Goal: Transaction & Acquisition: Purchase product/service

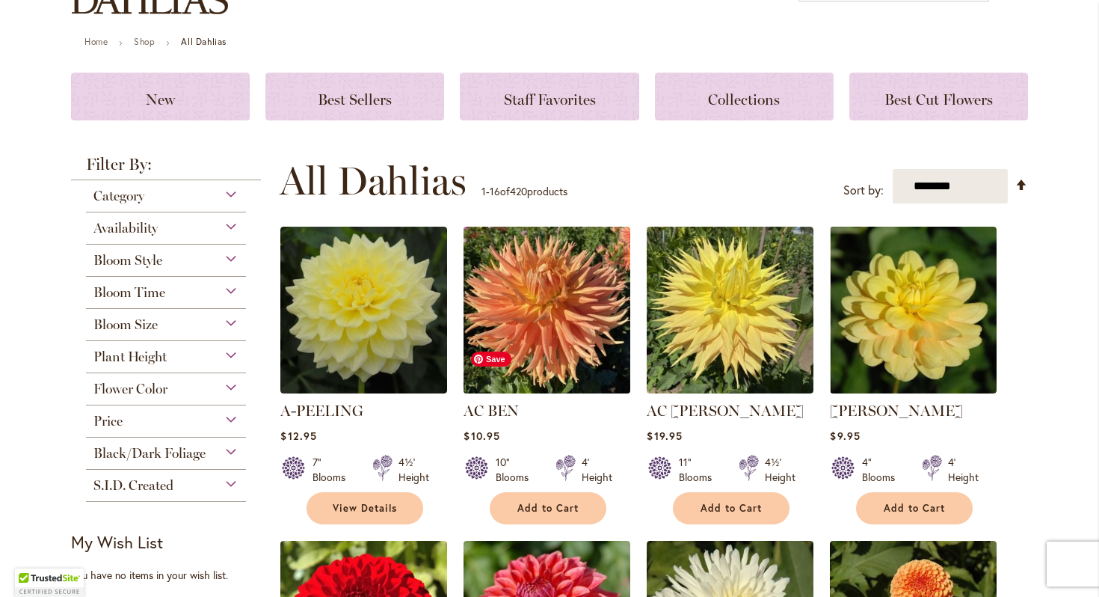
scroll to position [232, 0]
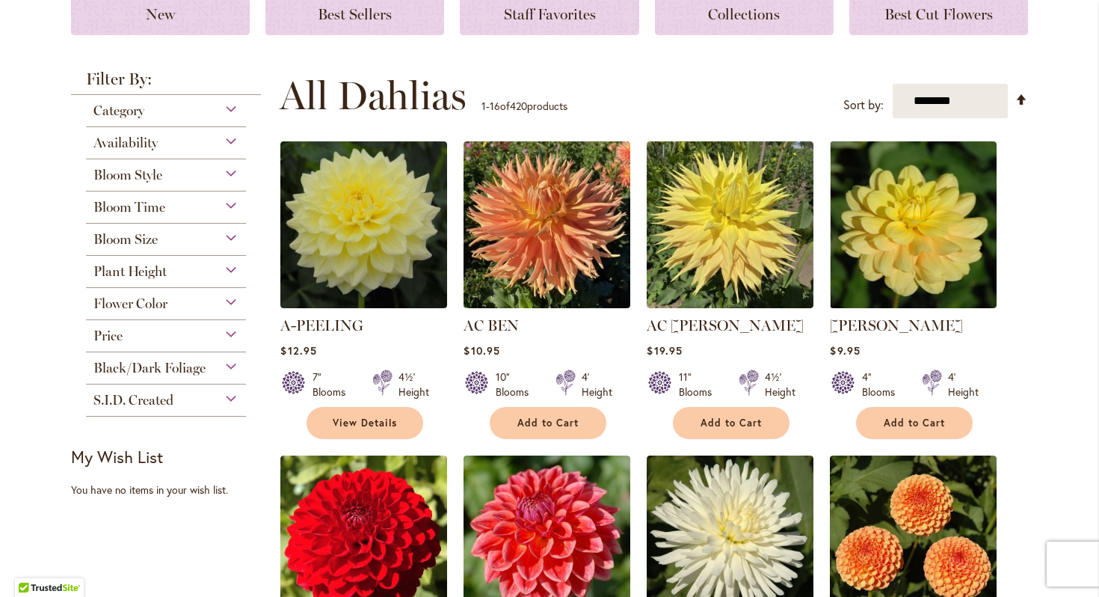
click at [231, 112] on div "Category" at bounding box center [166, 107] width 160 height 24
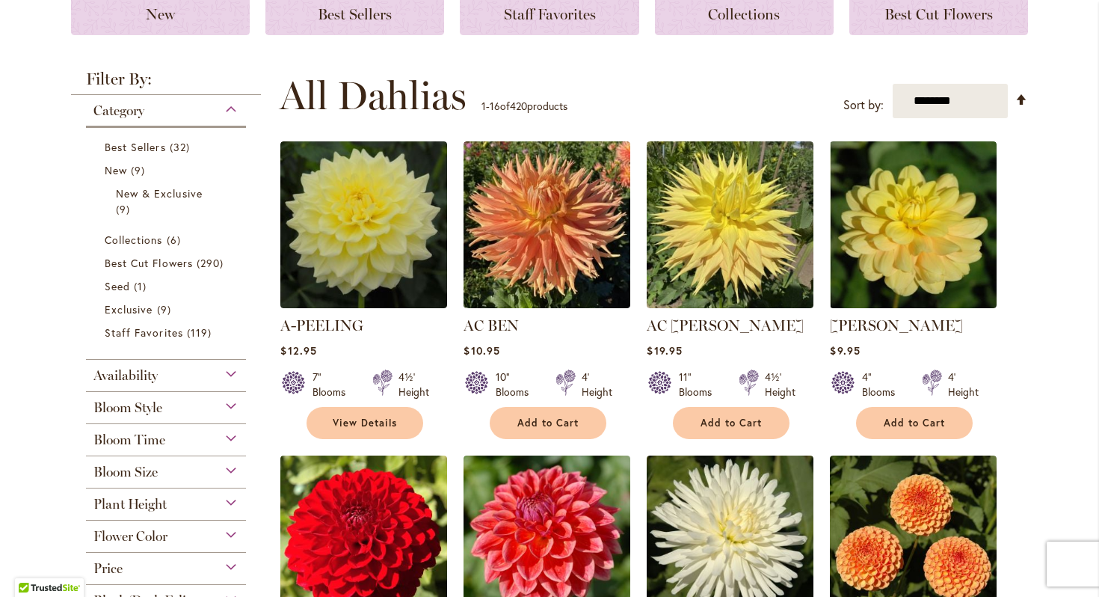
click at [231, 112] on div "Category" at bounding box center [166, 107] width 160 height 24
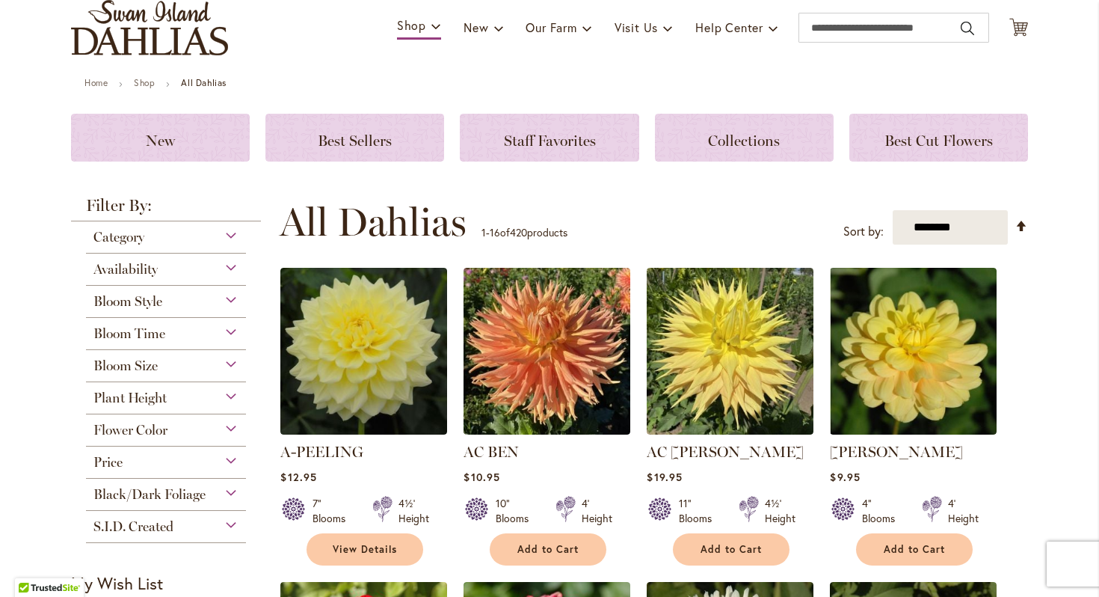
scroll to position [64, 0]
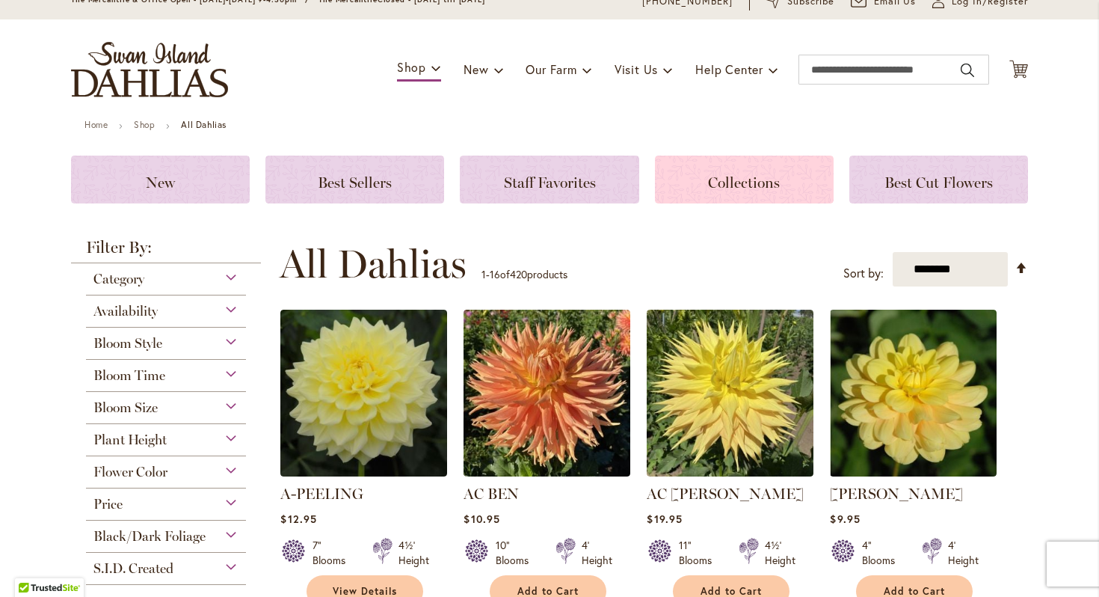
click at [737, 192] on div "Collections" at bounding box center [744, 180] width 179 height 48
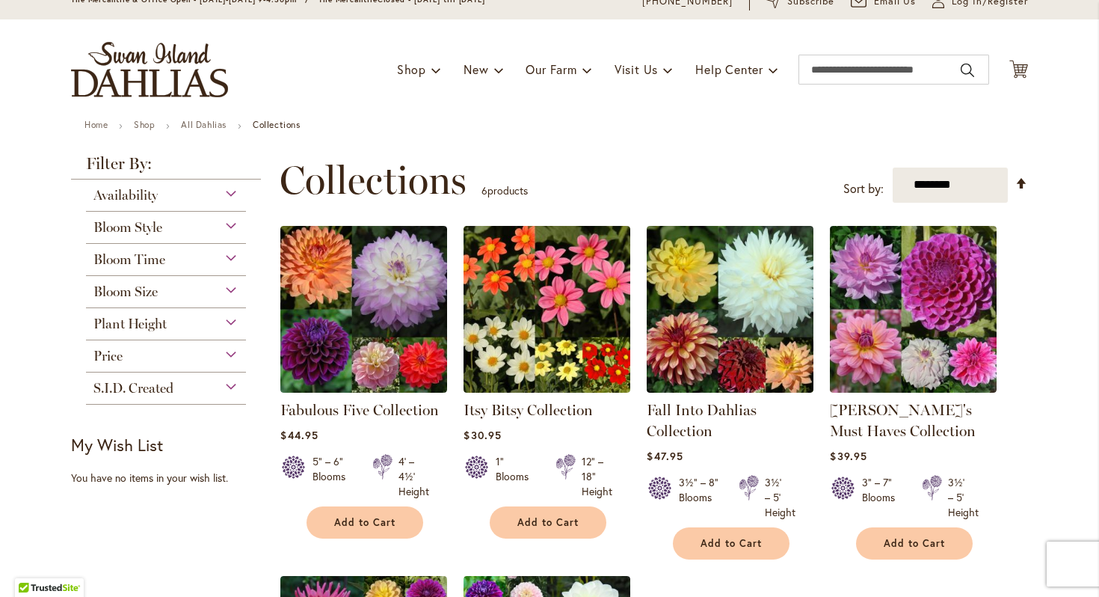
scroll to position [48, 0]
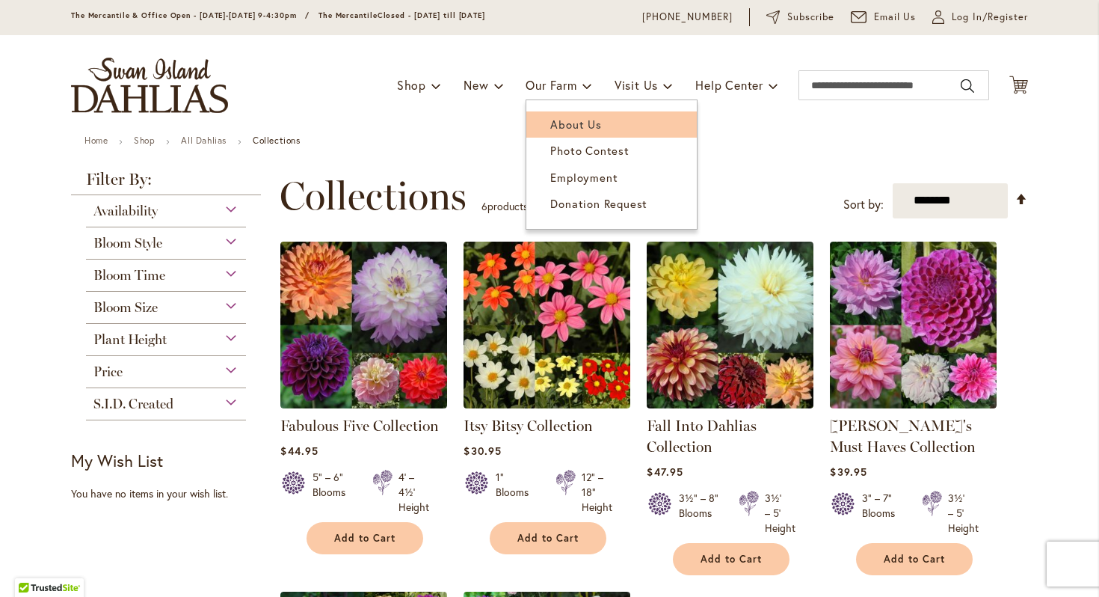
click at [575, 123] on span "About Us" at bounding box center [575, 124] width 51 height 15
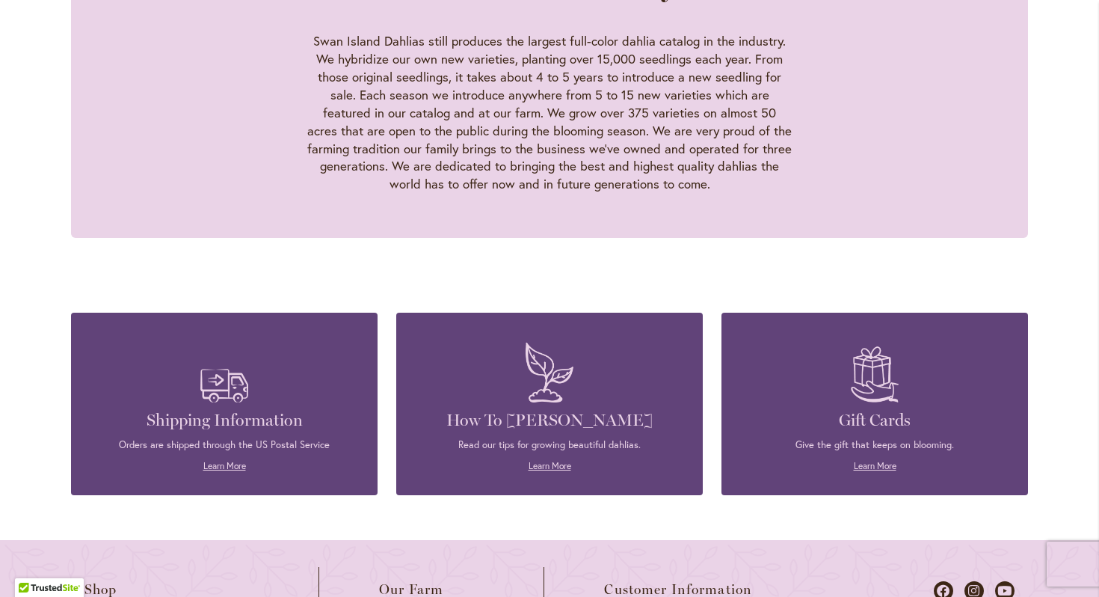
scroll to position [1486, 0]
click at [560, 459] on link "Learn More" at bounding box center [550, 464] width 43 height 11
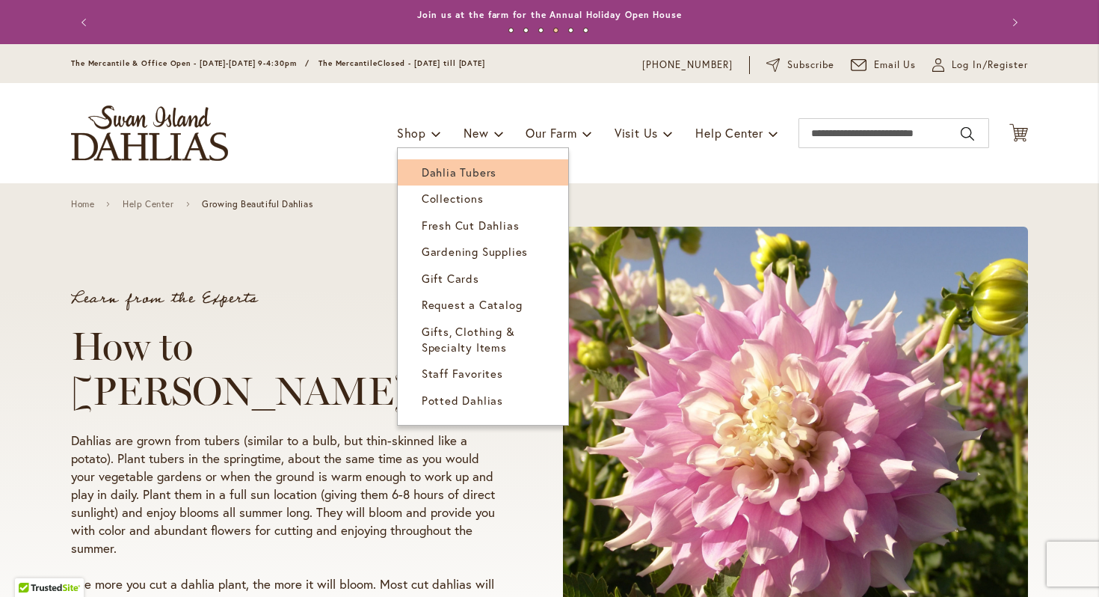
click at [466, 176] on span "Dahlia Tubers" at bounding box center [459, 172] width 75 height 15
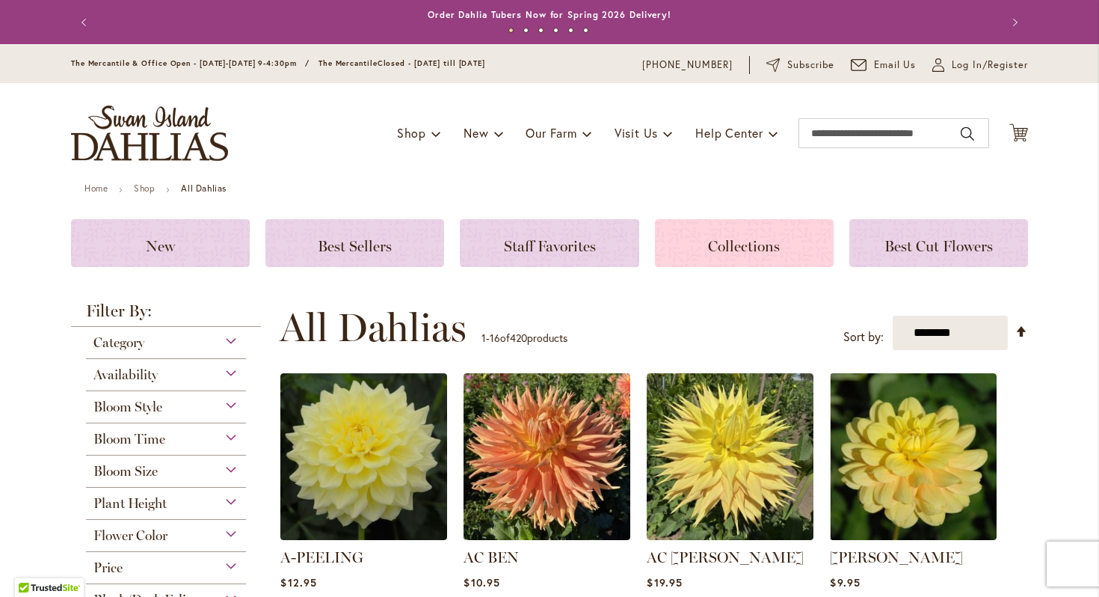
click at [722, 245] on span "Collections" at bounding box center [744, 246] width 72 height 18
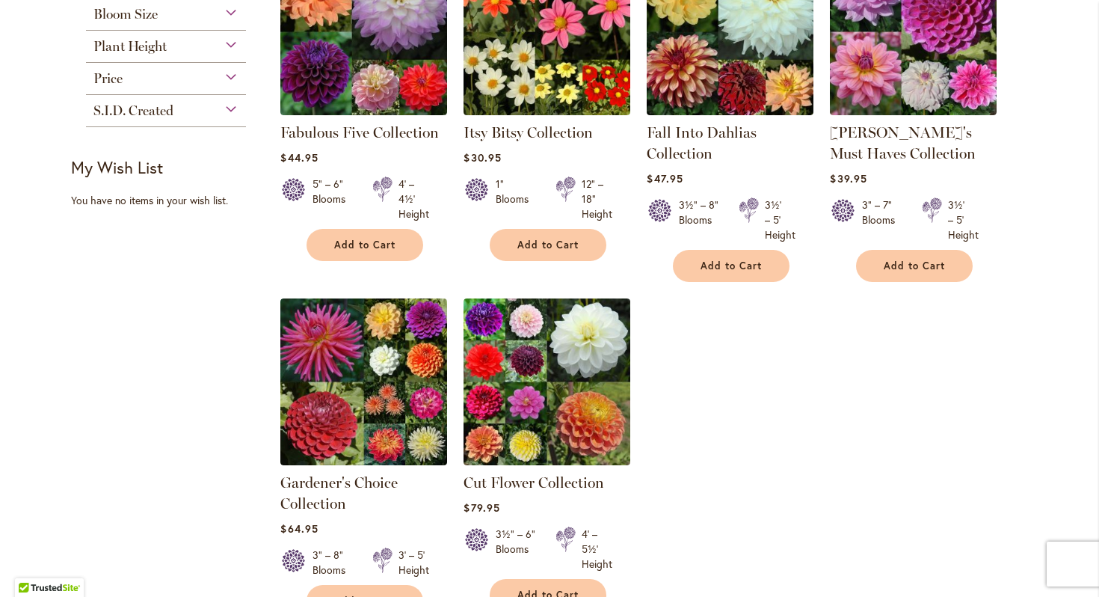
scroll to position [345, 0]
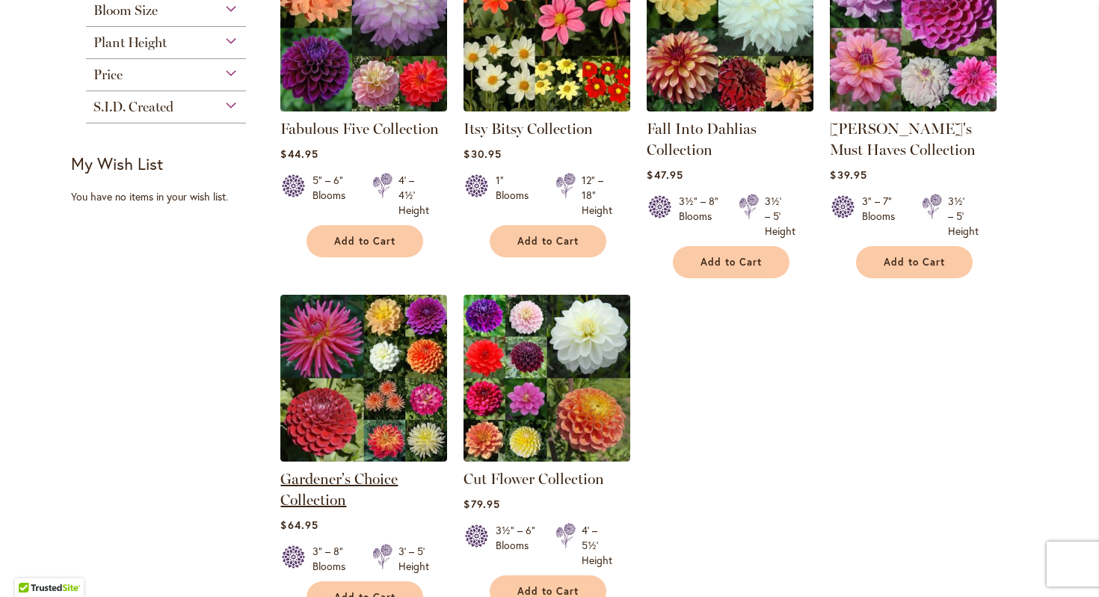
click at [322, 470] on link "Gardener's Choice Collection" at bounding box center [338, 489] width 117 height 39
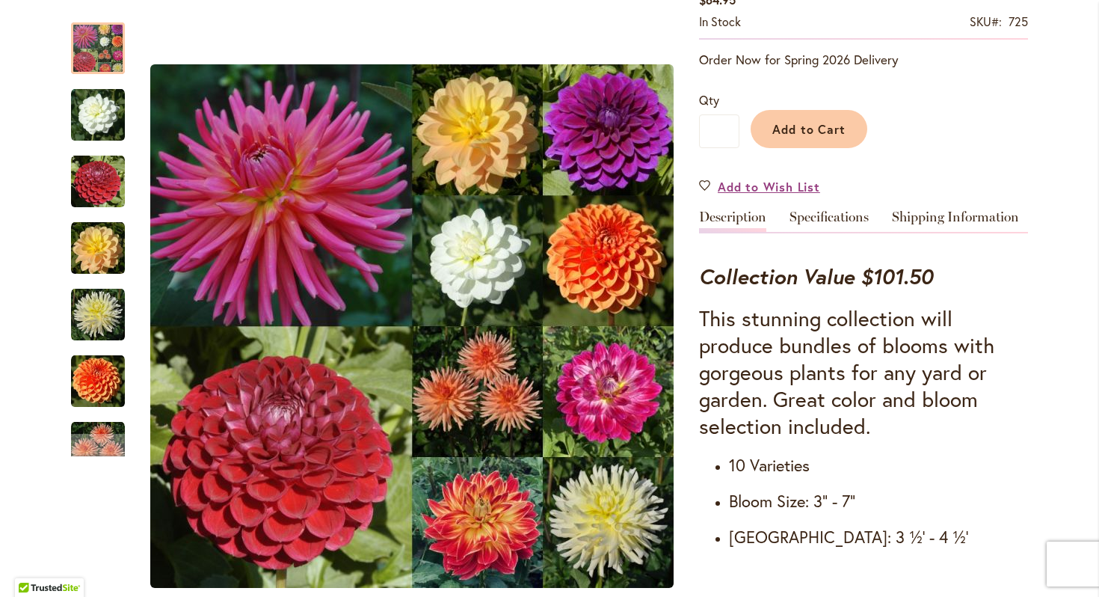
scroll to position [340, 0]
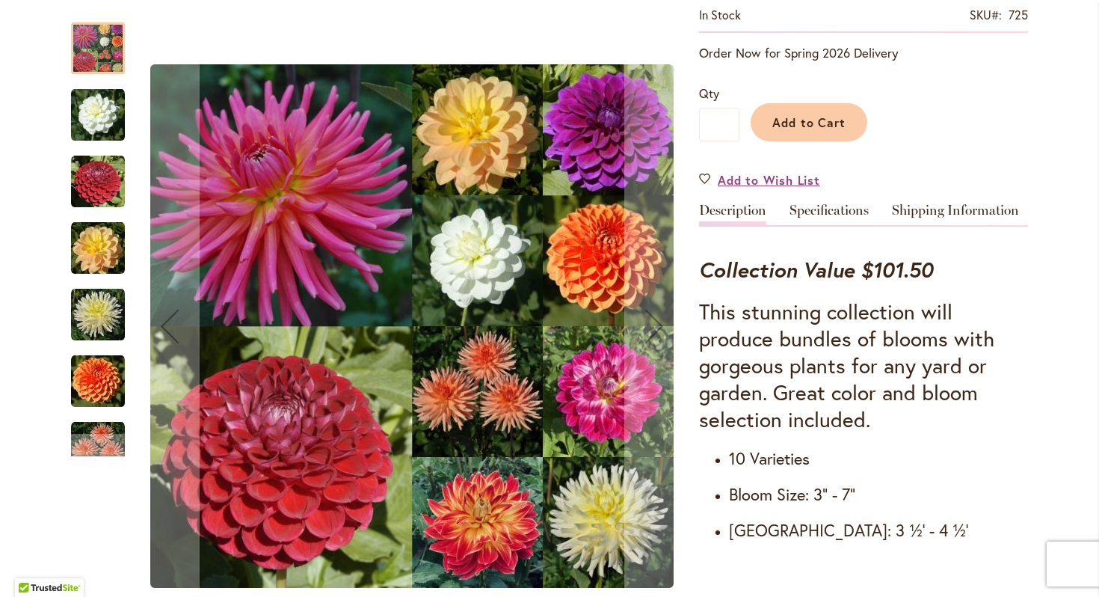
click at [112, 179] on img "CORNEL" at bounding box center [98, 182] width 54 height 54
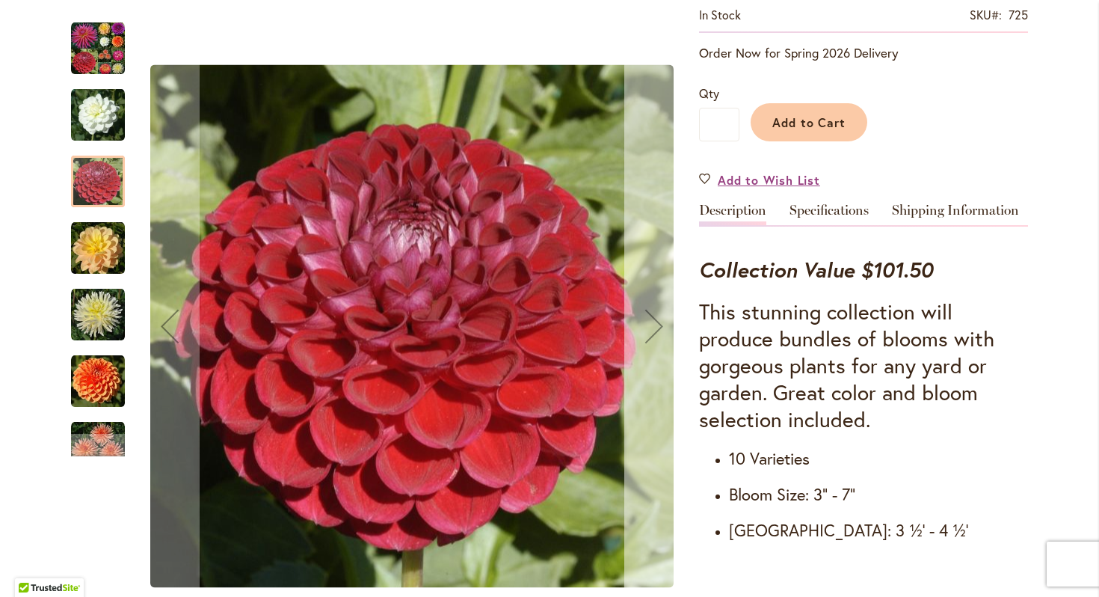
click at [657, 328] on div "Next" at bounding box center [654, 326] width 60 height 60
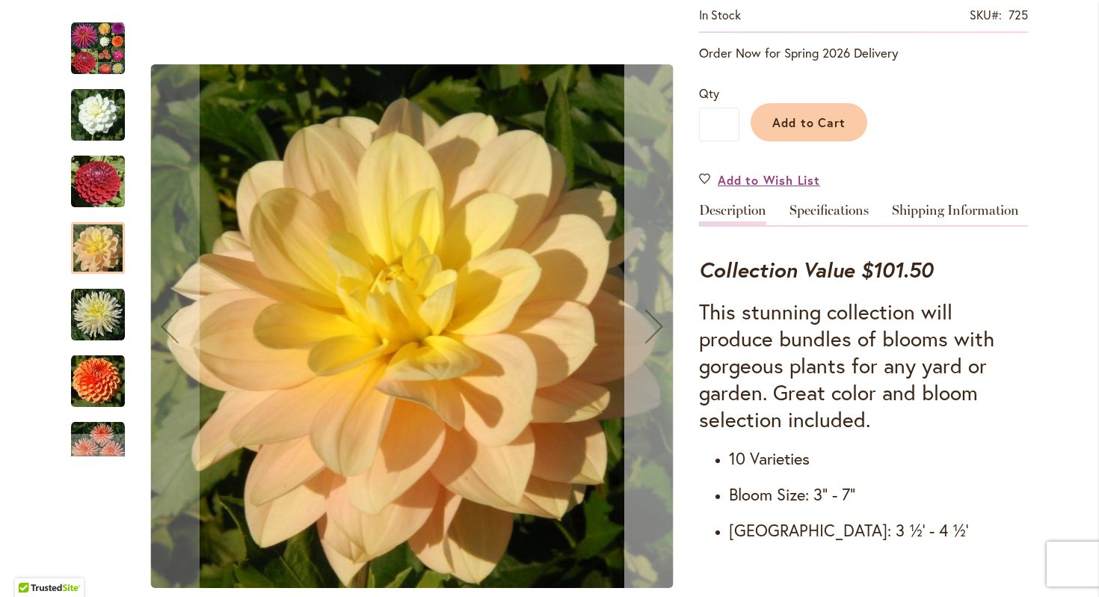
click at [657, 328] on div "Next" at bounding box center [654, 326] width 60 height 60
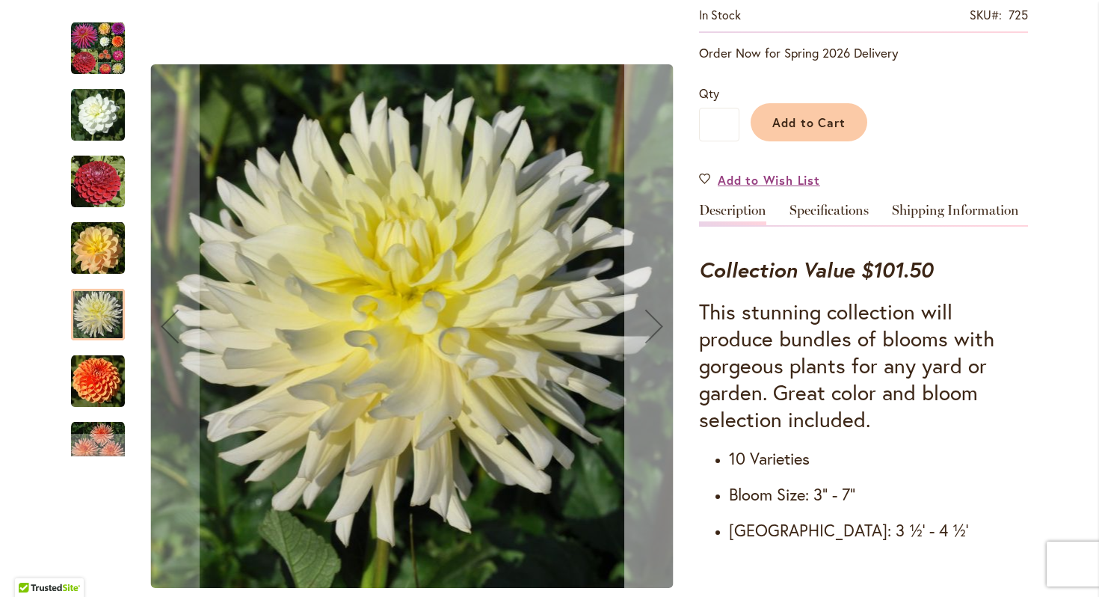
click at [657, 328] on div "Next" at bounding box center [654, 326] width 60 height 60
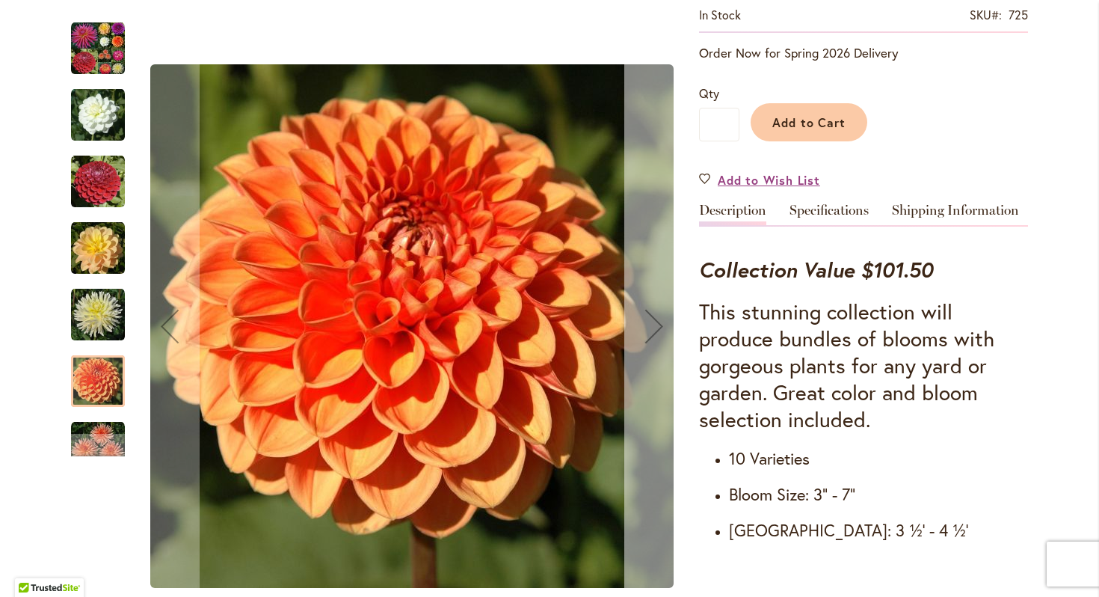
click at [657, 328] on div "Next" at bounding box center [654, 326] width 60 height 60
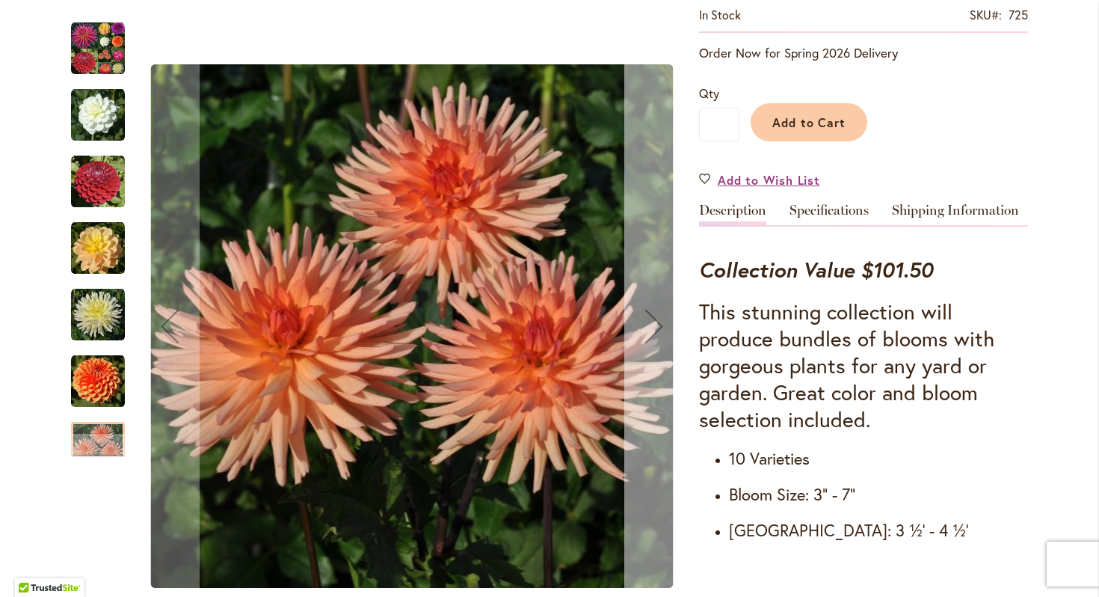
click at [657, 328] on div "Next" at bounding box center [654, 326] width 60 height 60
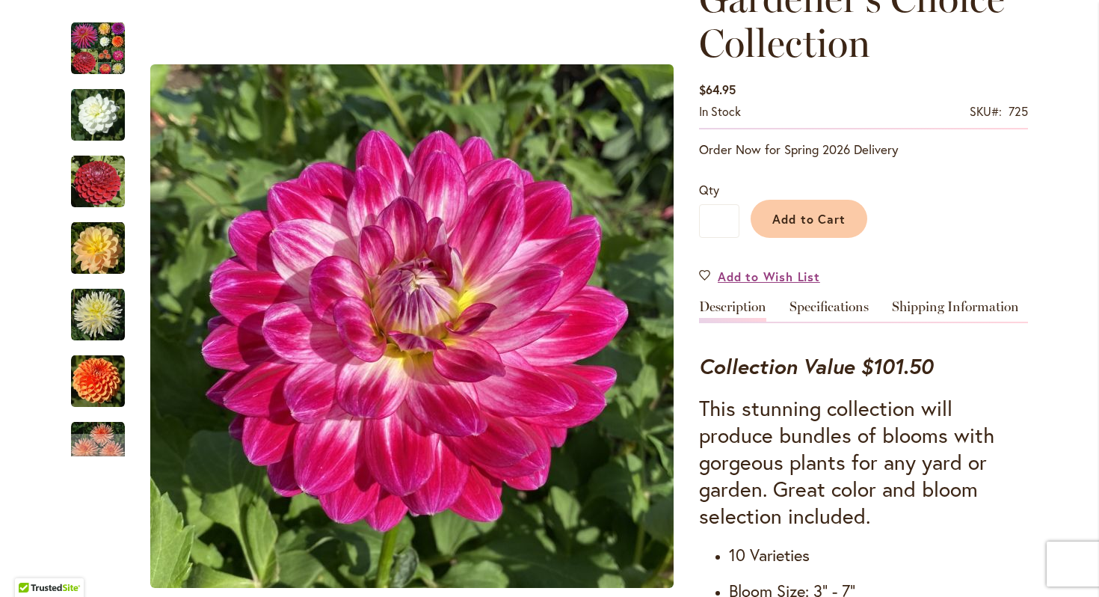
scroll to position [224, 0]
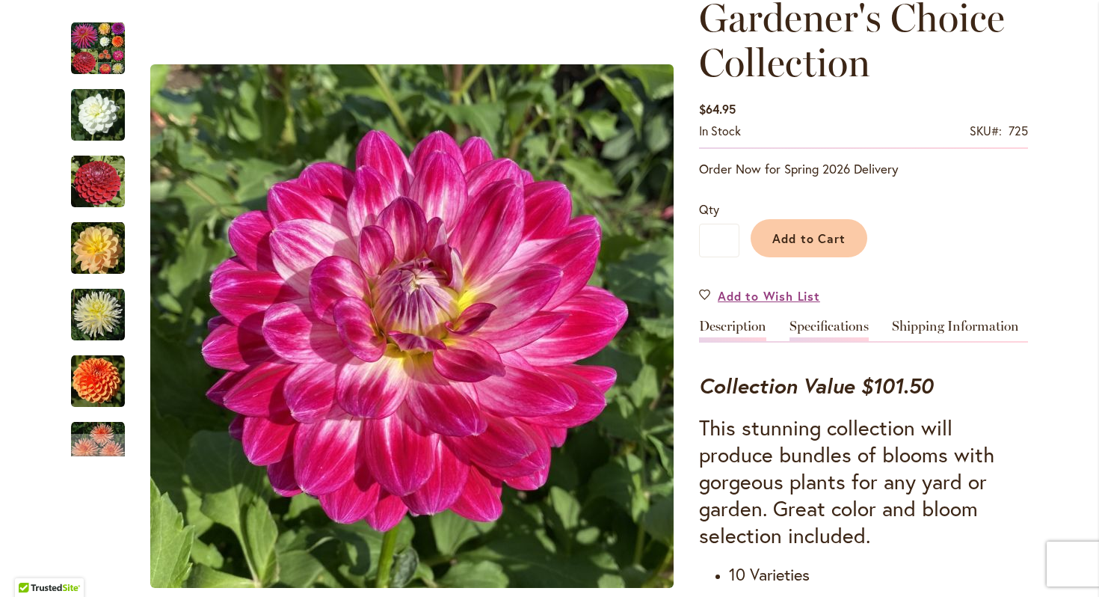
click at [858, 333] on link "Specifications" at bounding box center [829, 330] width 79 height 22
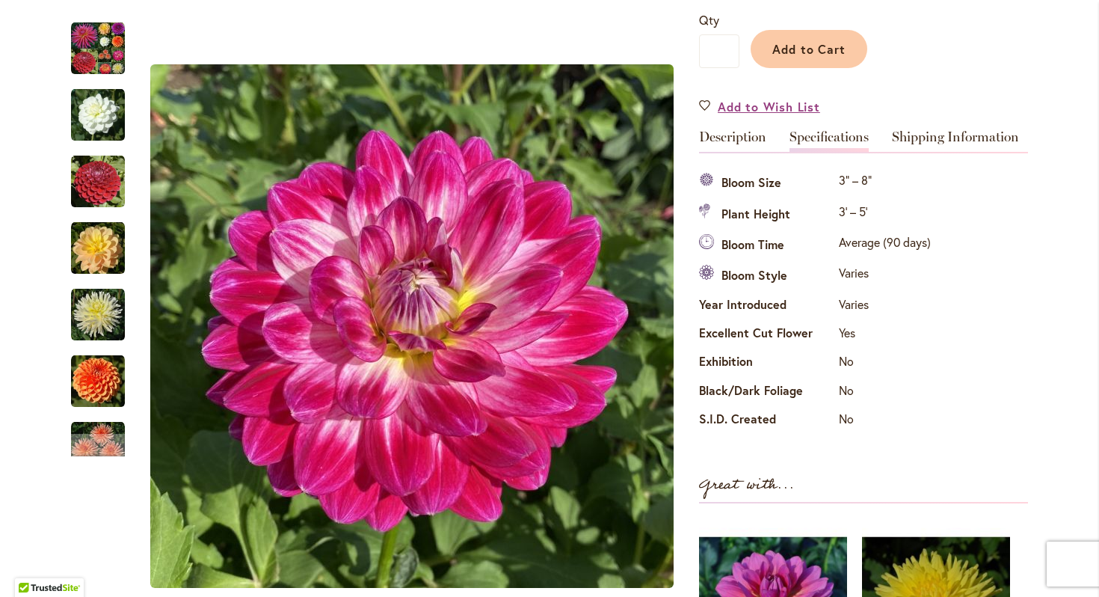
scroll to position [364, 0]
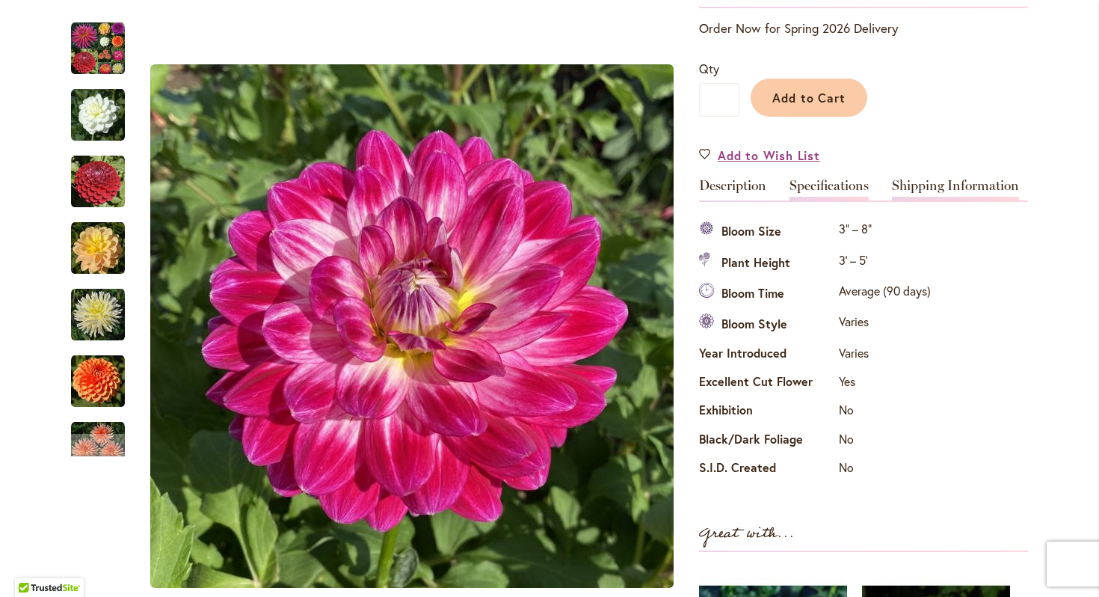
click at [968, 188] on link "Shipping Information" at bounding box center [955, 190] width 127 height 22
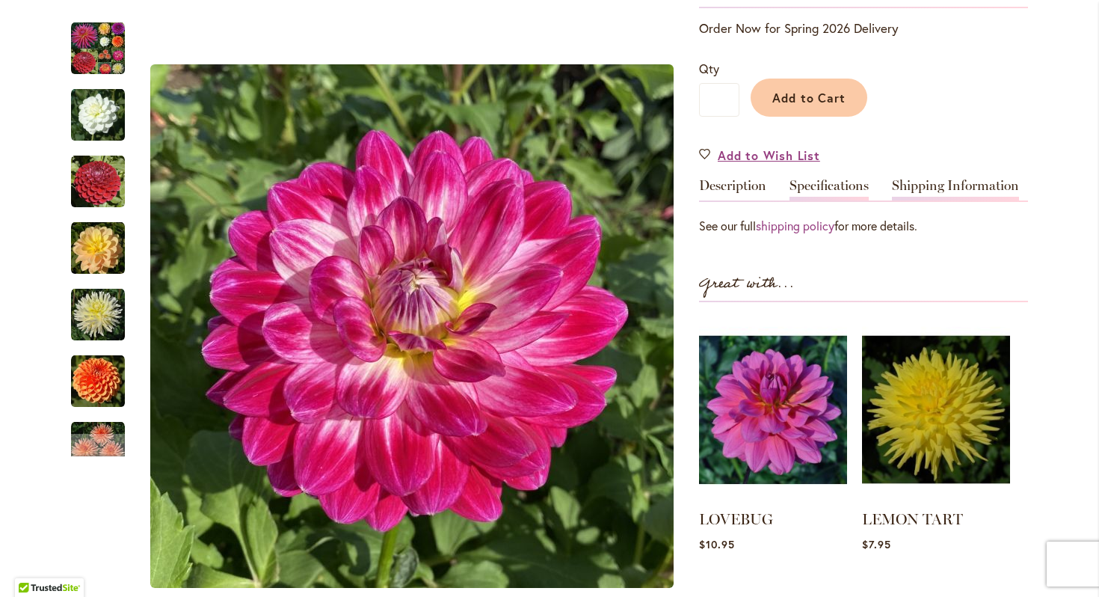
click at [840, 186] on link "Specifications" at bounding box center [829, 190] width 79 height 22
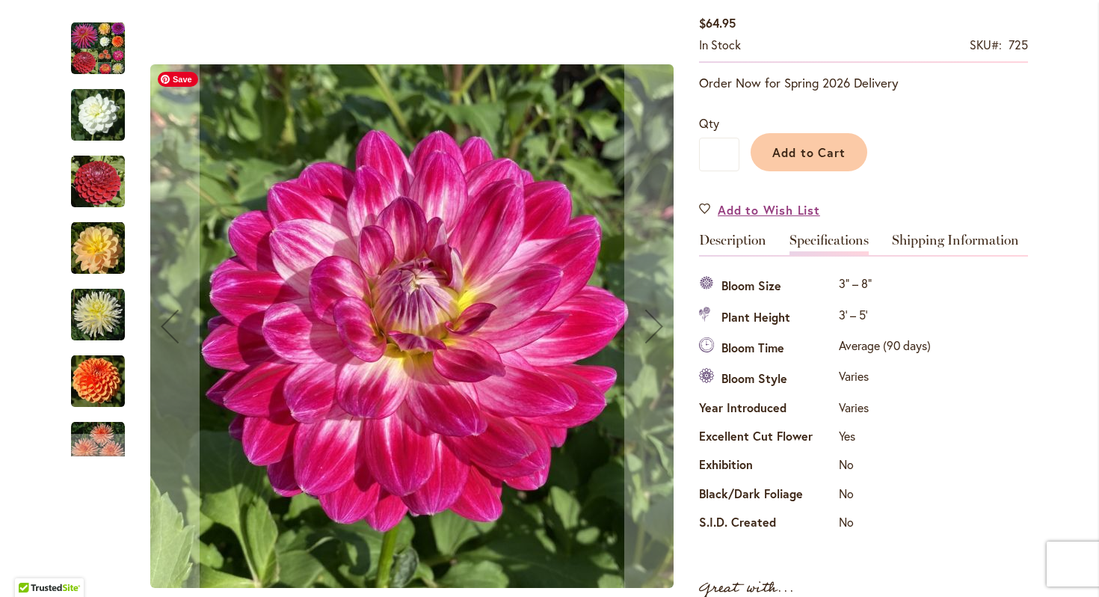
scroll to position [248, 0]
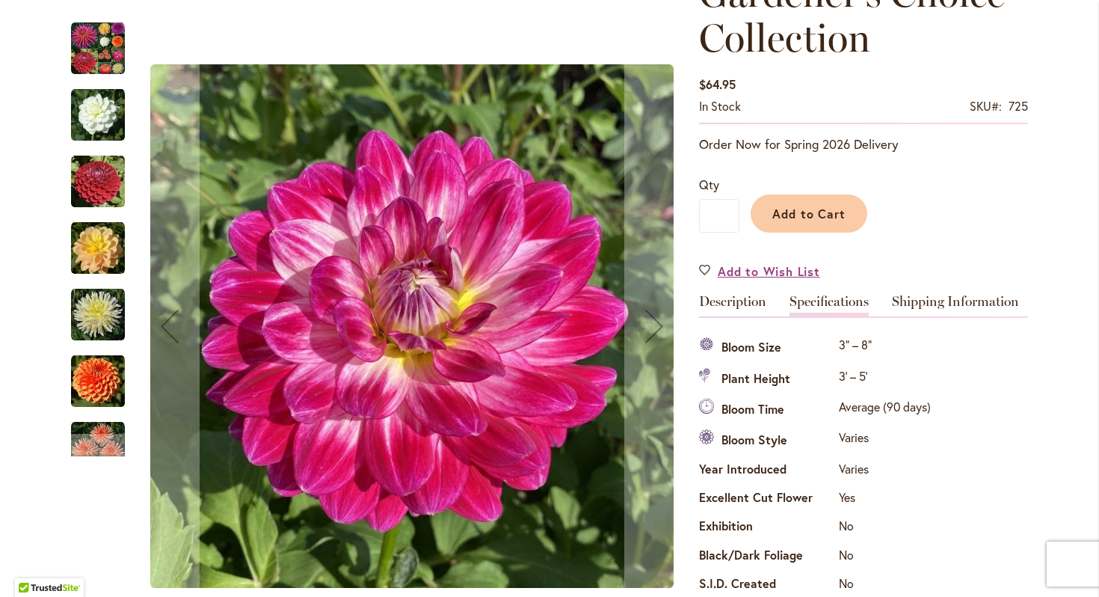
click at [89, 41] on img "Gardener's Choice Collection" at bounding box center [98, 49] width 54 height 54
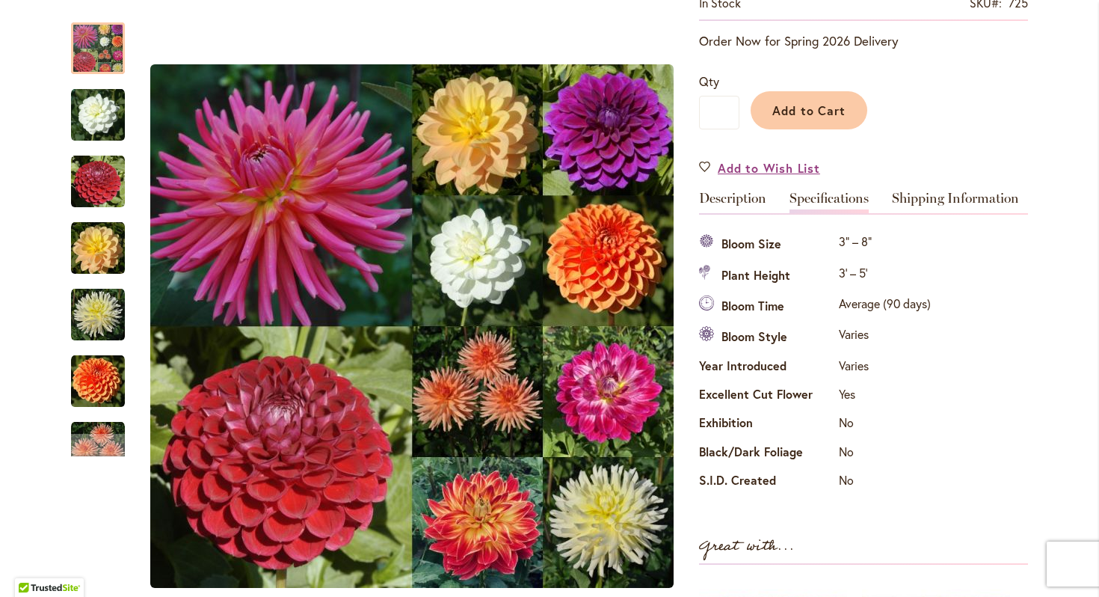
scroll to position [296, 0]
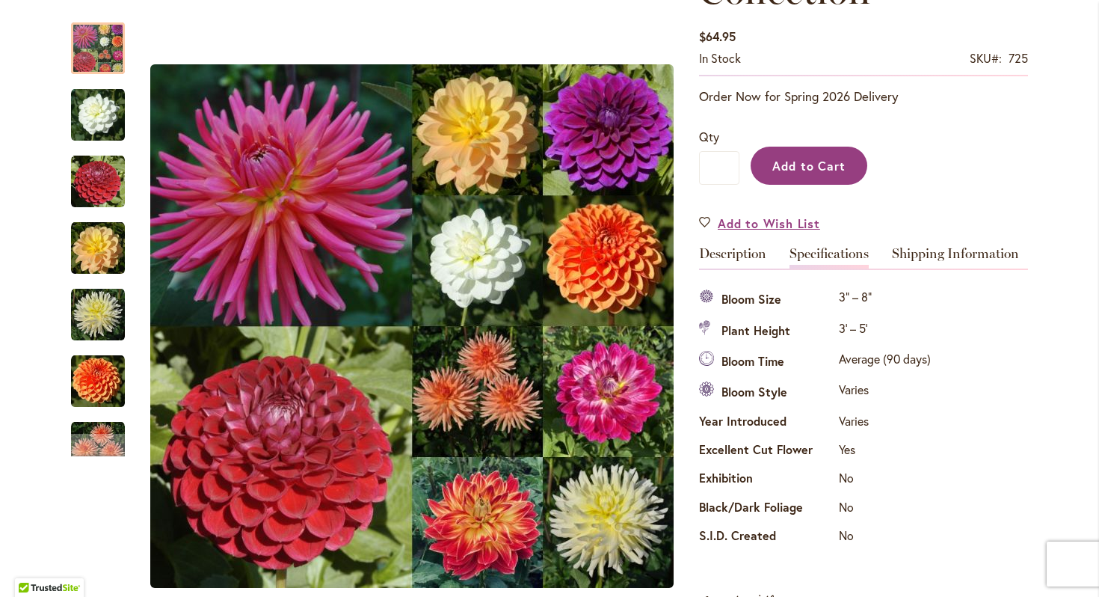
click at [838, 166] on span "Add to Cart" at bounding box center [810, 166] width 74 height 16
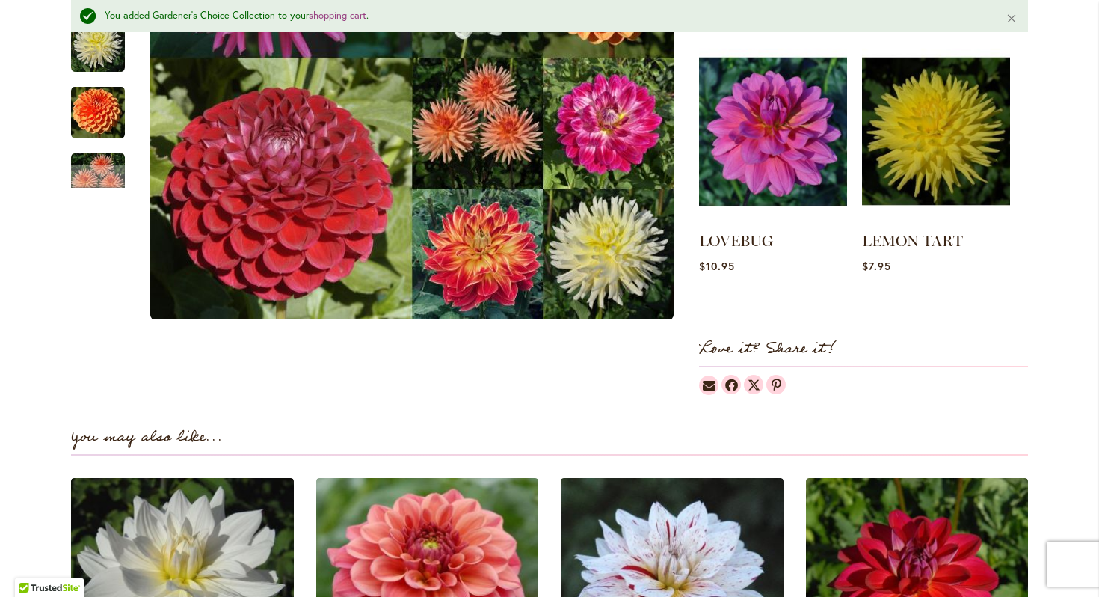
scroll to position [931, 0]
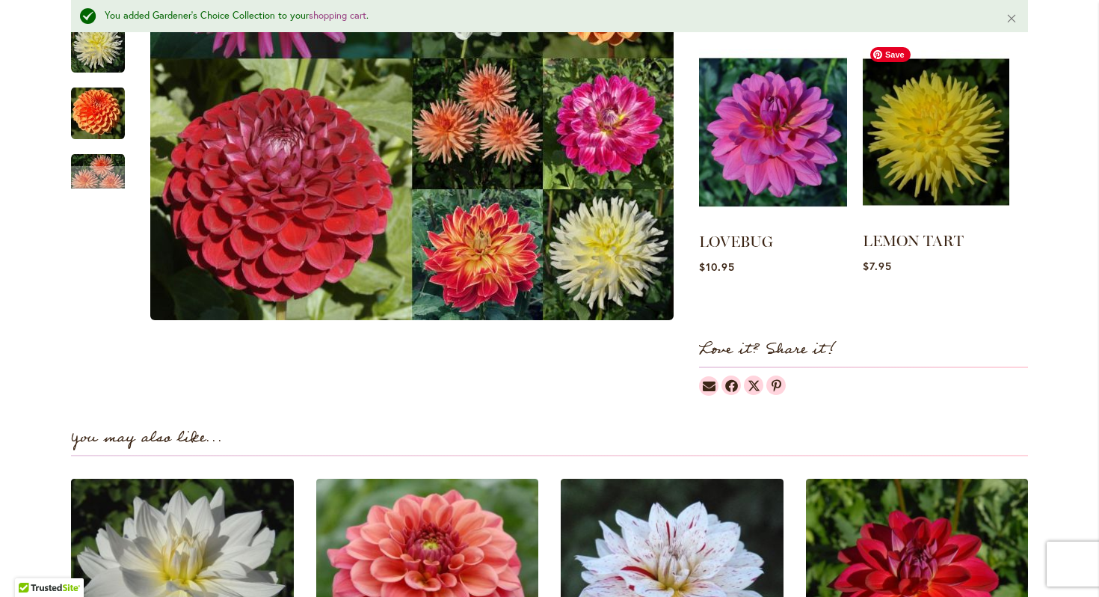
click at [963, 166] on img at bounding box center [936, 131] width 147 height 183
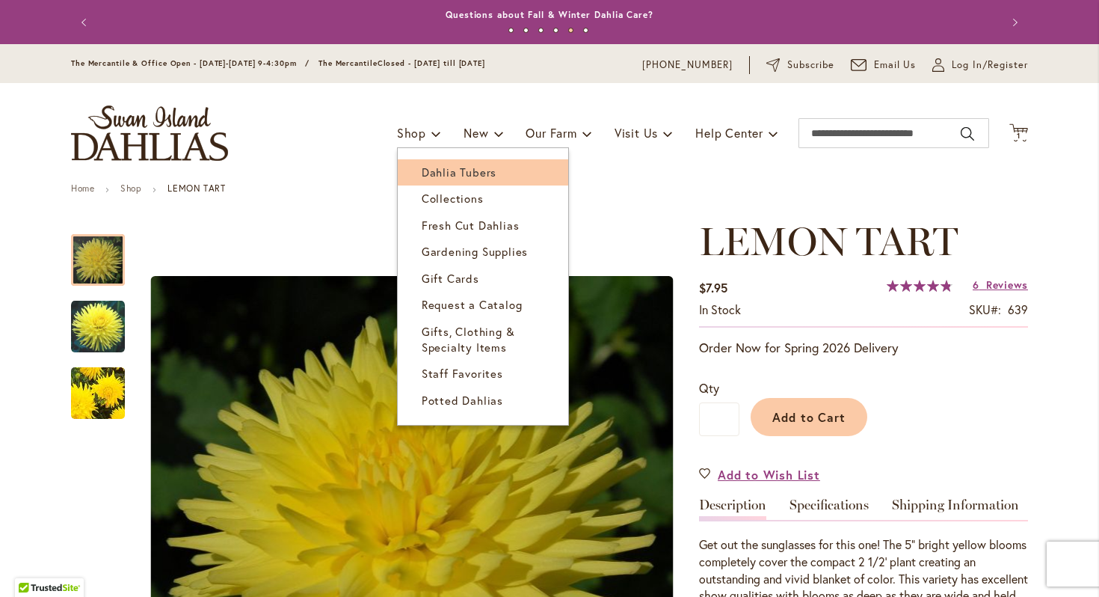
click at [459, 171] on span "Dahlia Tubers" at bounding box center [459, 172] width 75 height 15
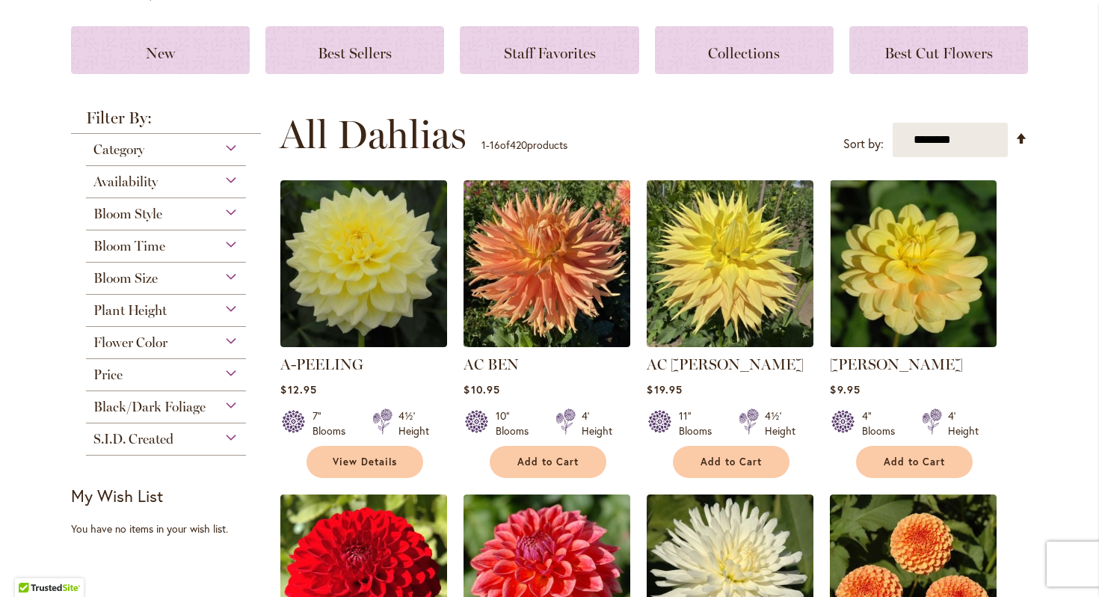
scroll to position [201, 0]
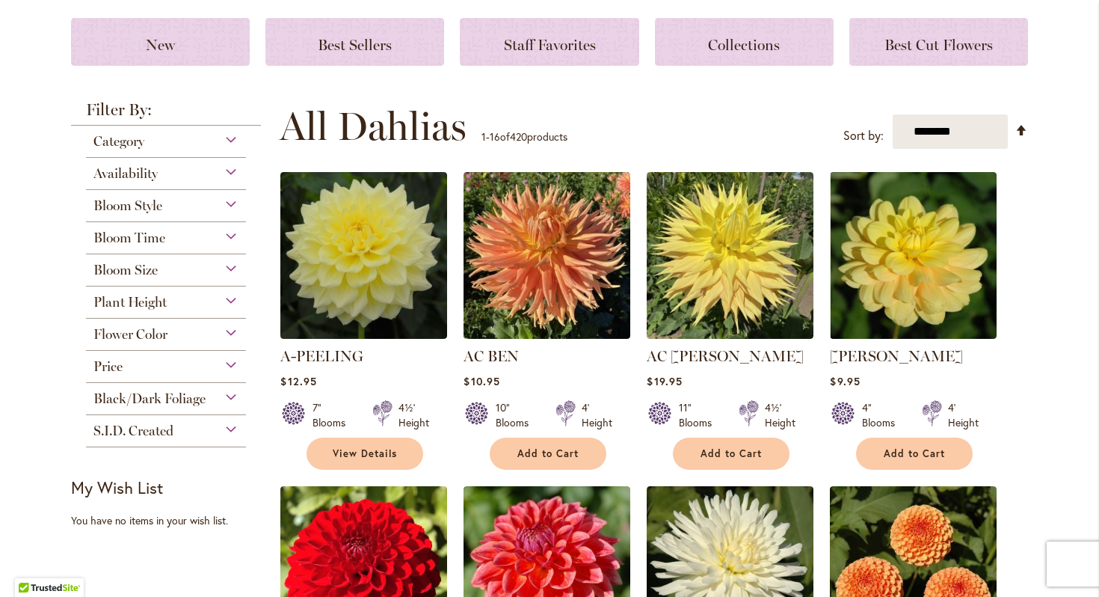
click at [151, 336] on span "Flower Color" at bounding box center [130, 334] width 74 height 16
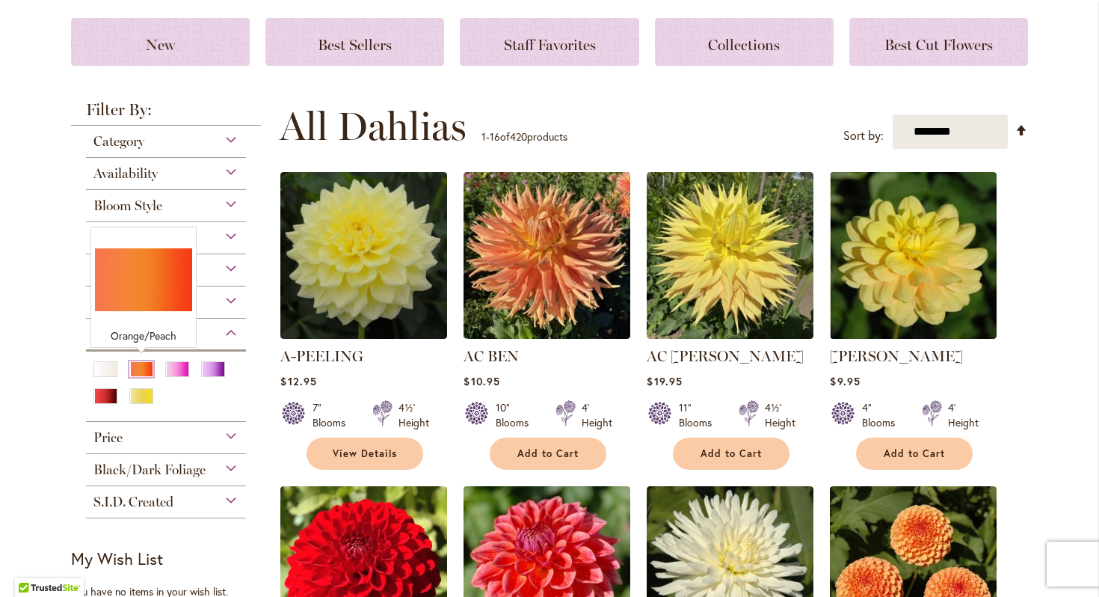
click at [147, 365] on div "Orange/Peach" at bounding box center [141, 369] width 24 height 16
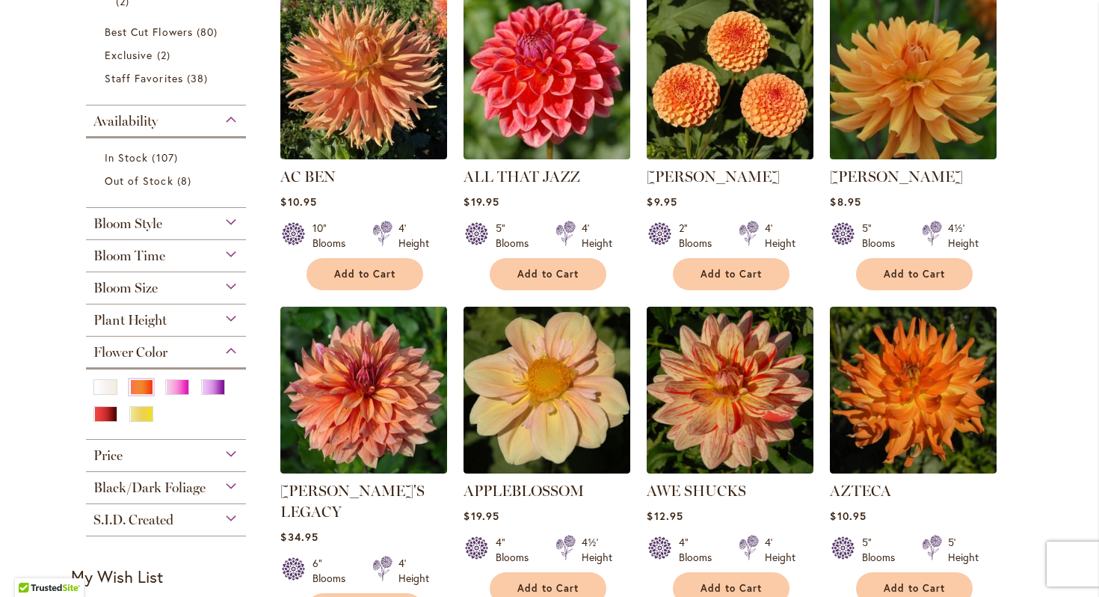
scroll to position [243, 0]
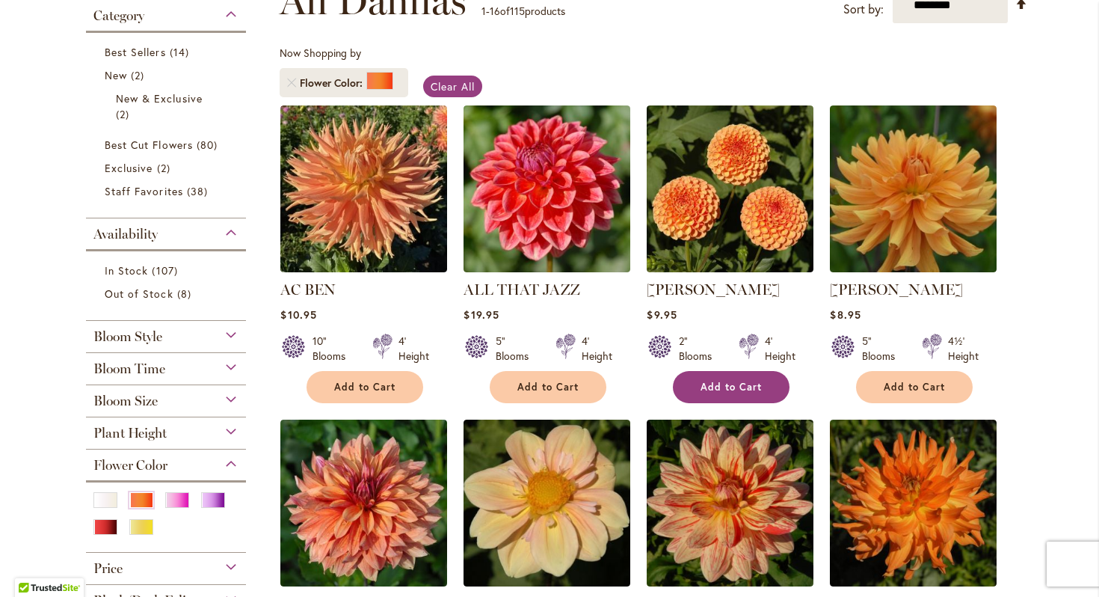
click at [731, 381] on span "Add to Cart" at bounding box center [731, 387] width 61 height 13
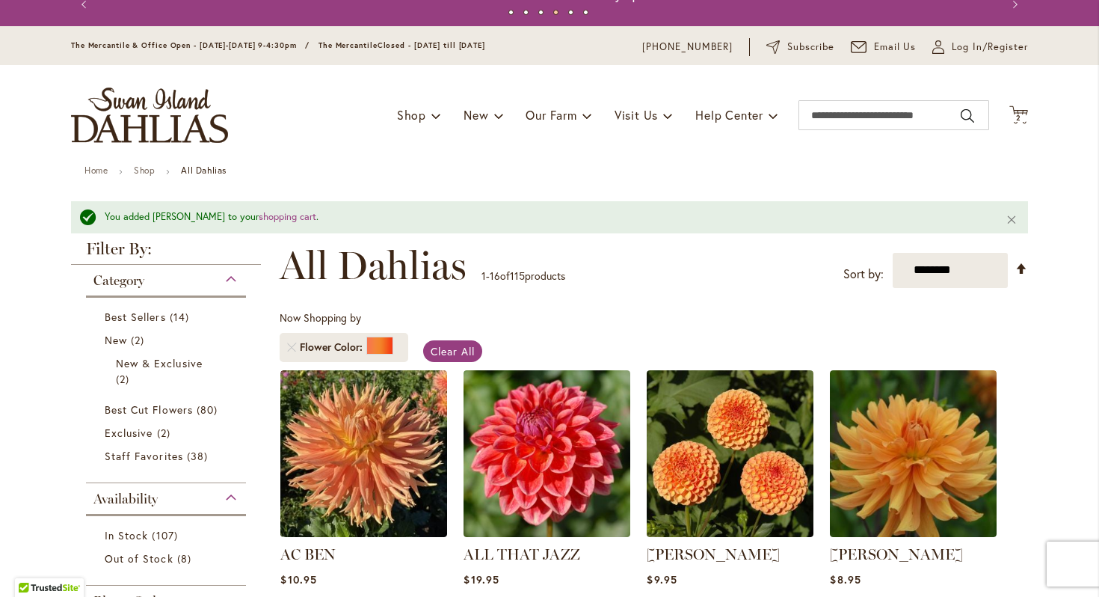
scroll to position [0, 0]
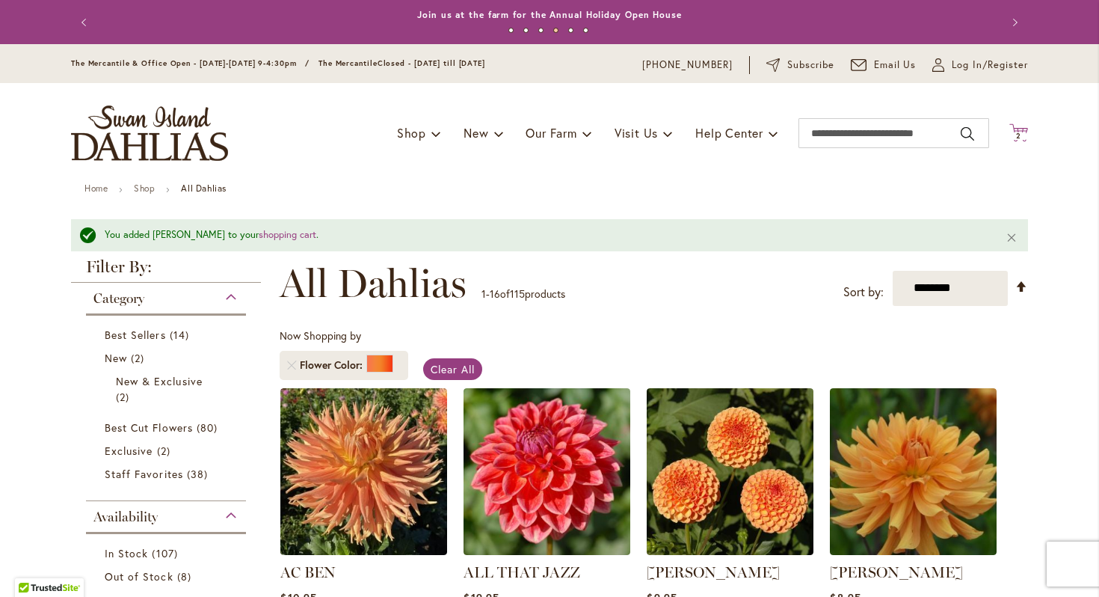
click at [1019, 132] on span "2" at bounding box center [1018, 136] width 5 height 10
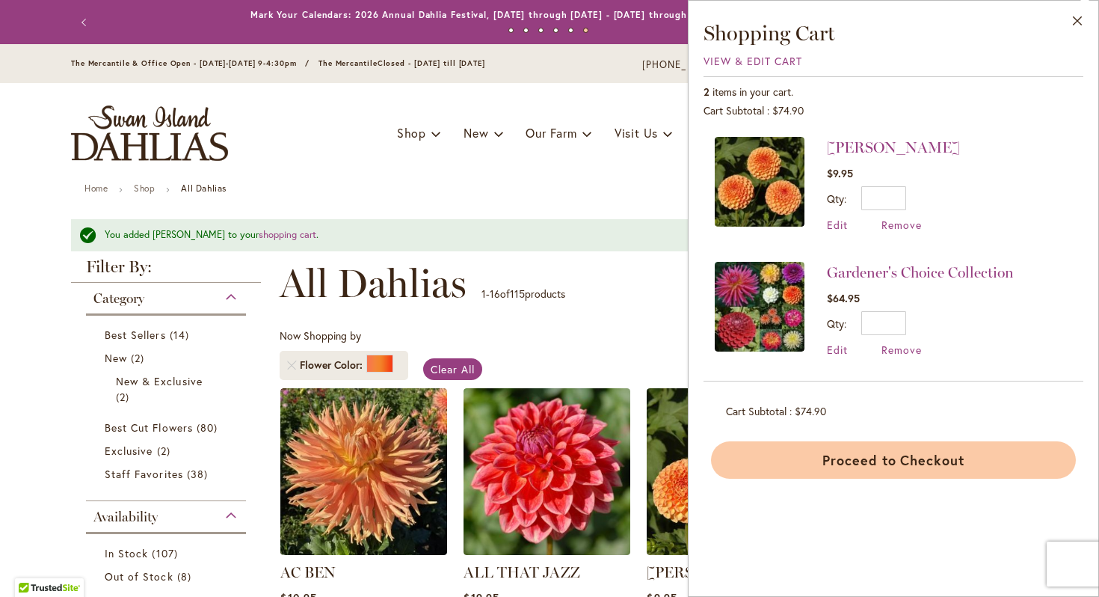
click at [903, 460] on button "Proceed to Checkout" at bounding box center [893, 459] width 365 height 37
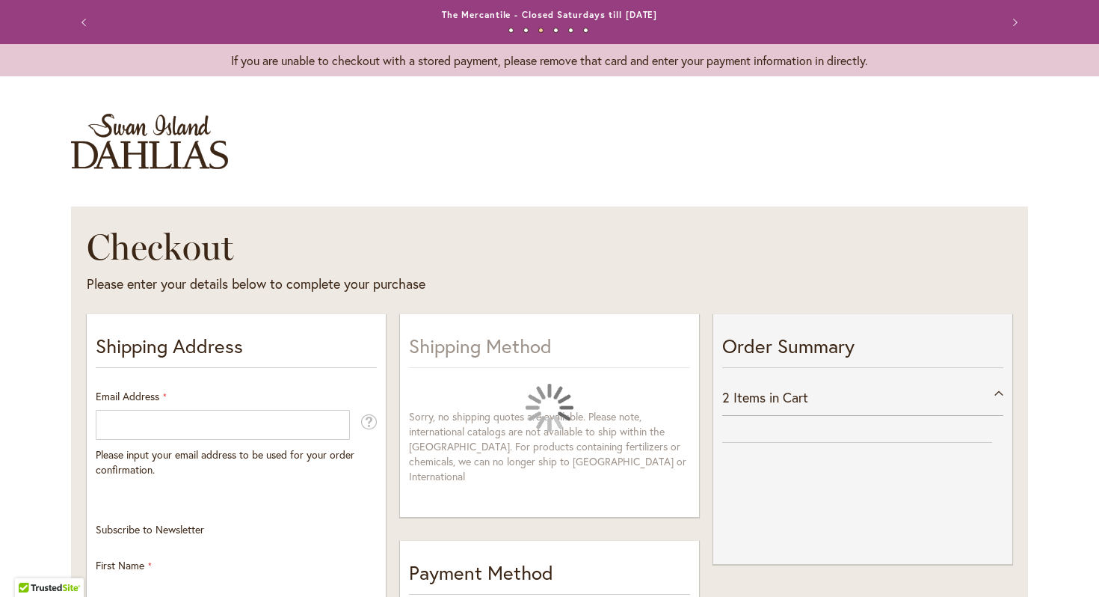
select select "**"
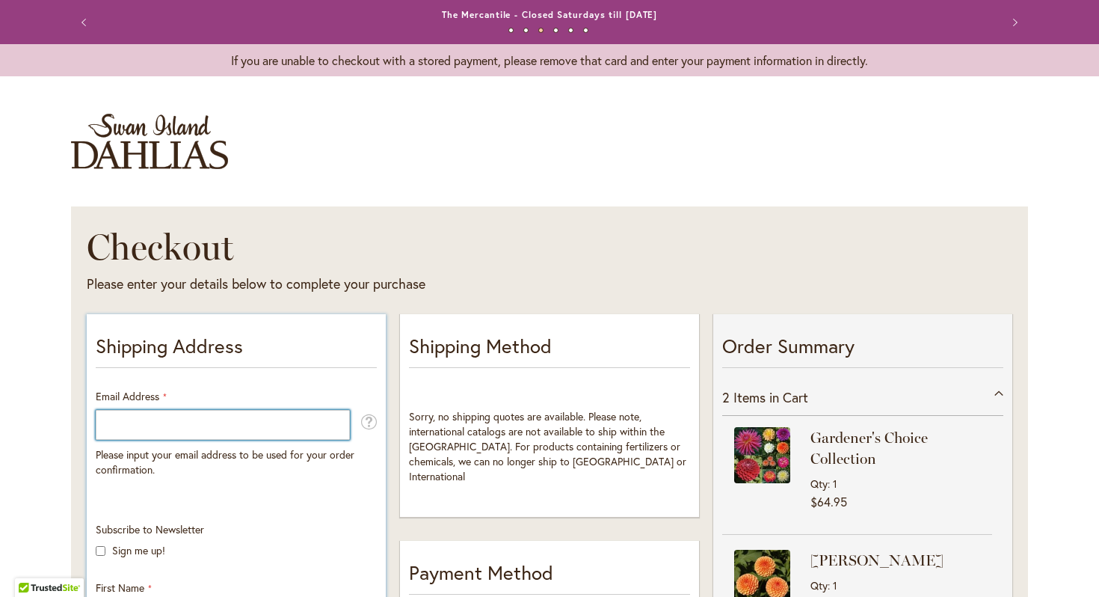
click at [215, 419] on input "Email Address" at bounding box center [223, 425] width 254 height 30
type input "**********"
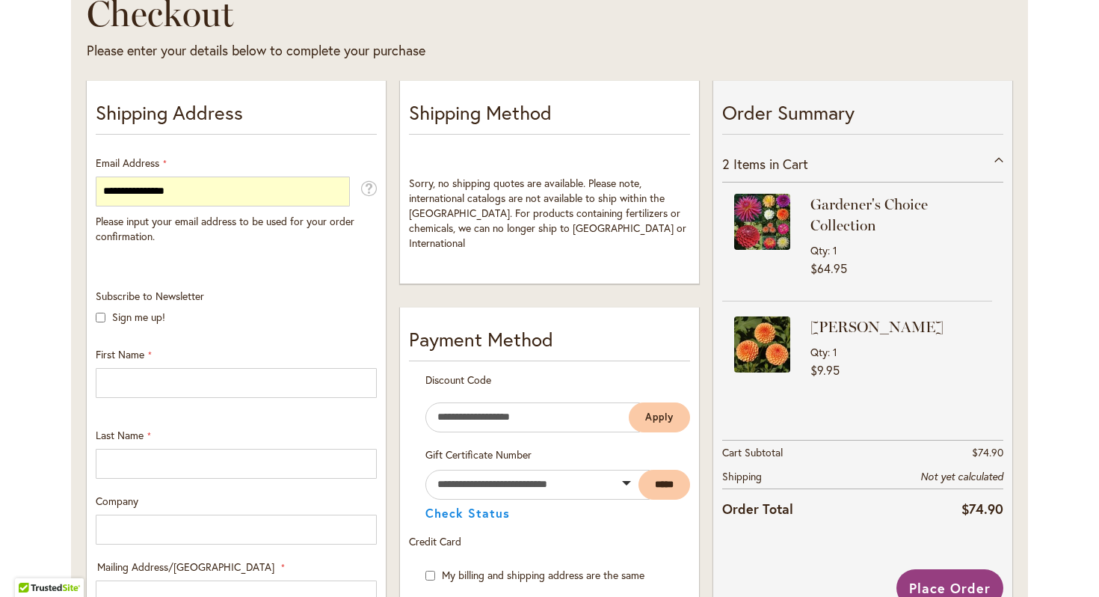
scroll to position [236, 0]
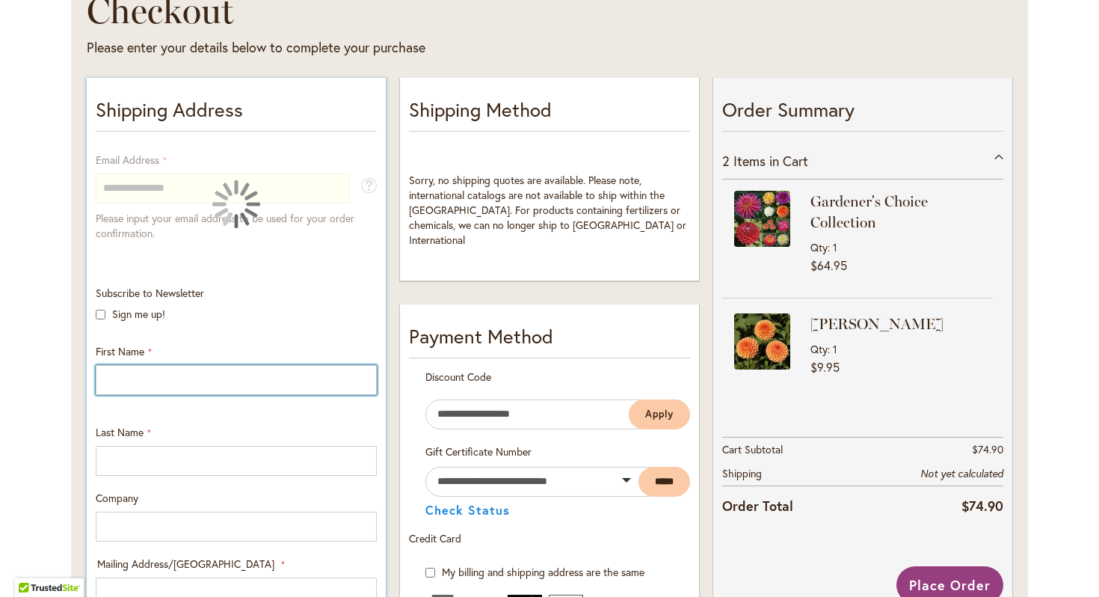
click at [139, 381] on input "First Name" at bounding box center [236, 380] width 281 height 30
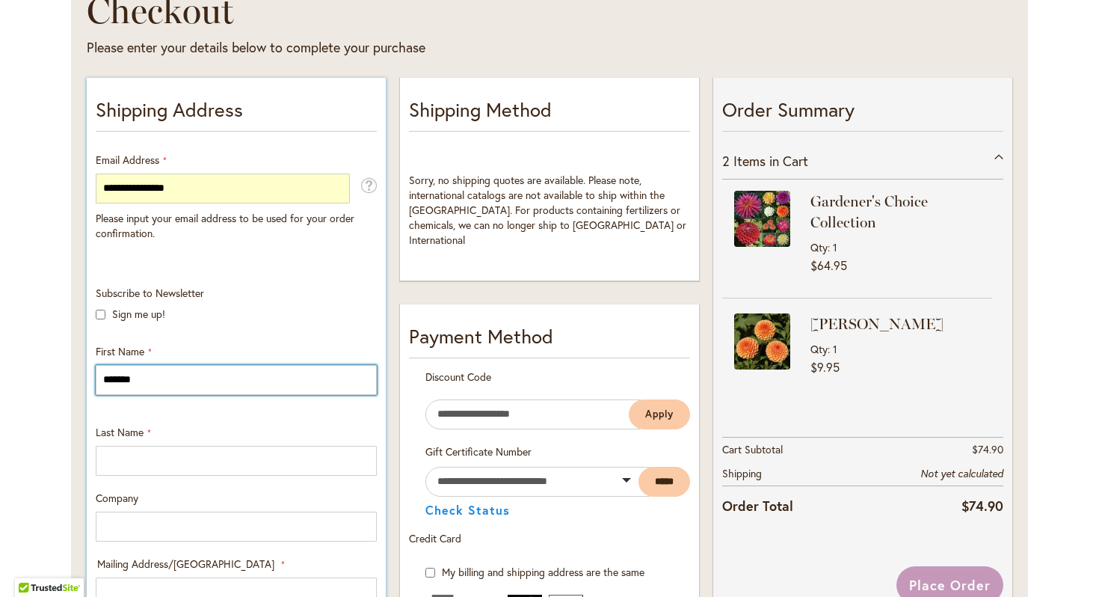
type input "*******"
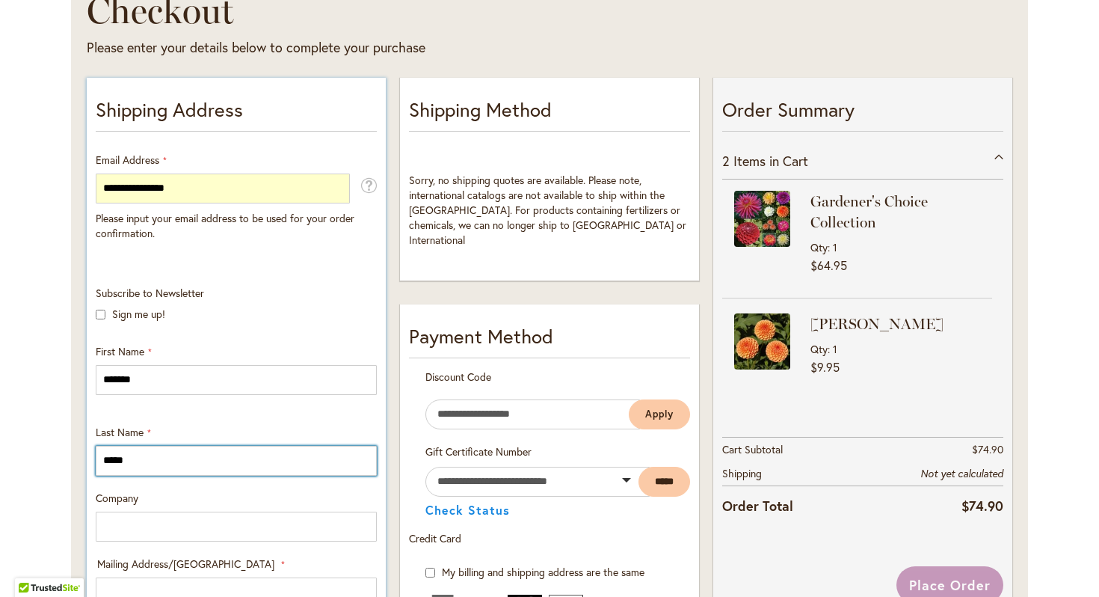
type input "*****"
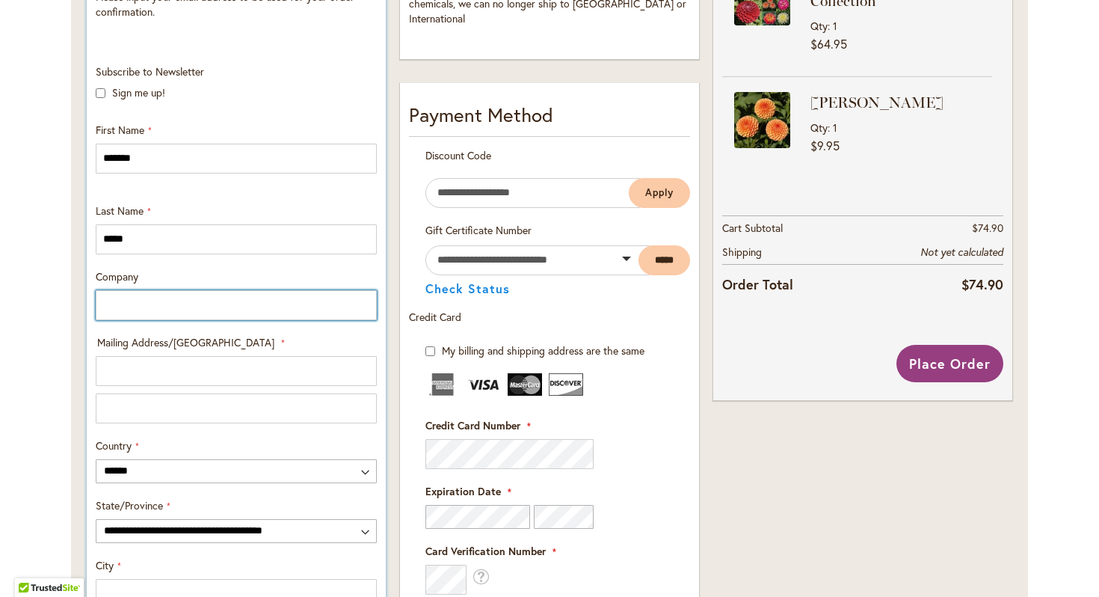
scroll to position [458, 0]
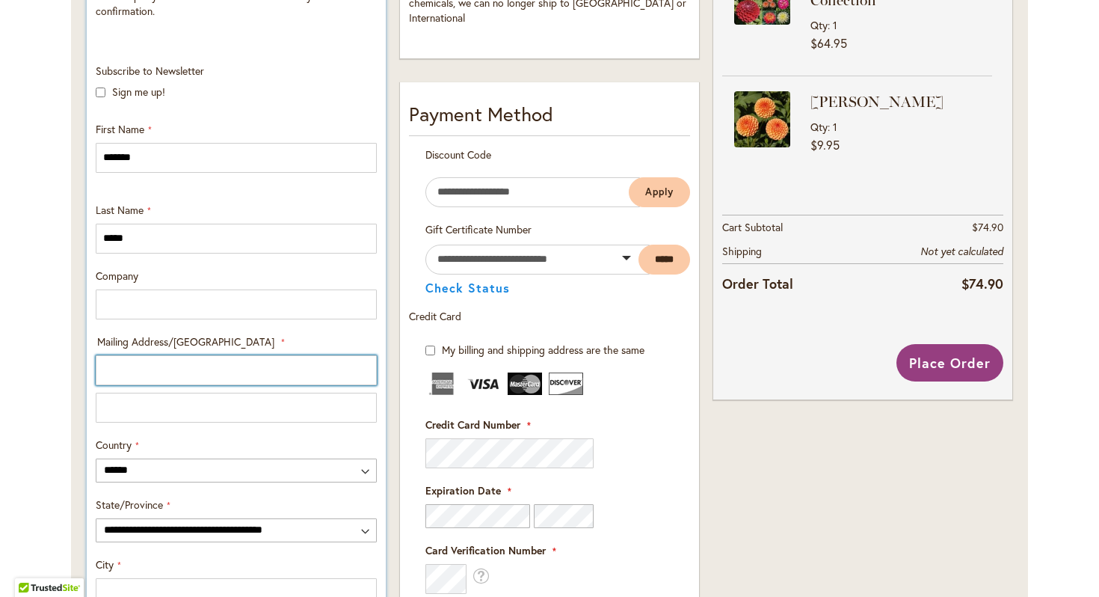
click at [131, 369] on input "Mailing Address/PO BOX: Line 1" at bounding box center [236, 370] width 281 height 30
type input "**********"
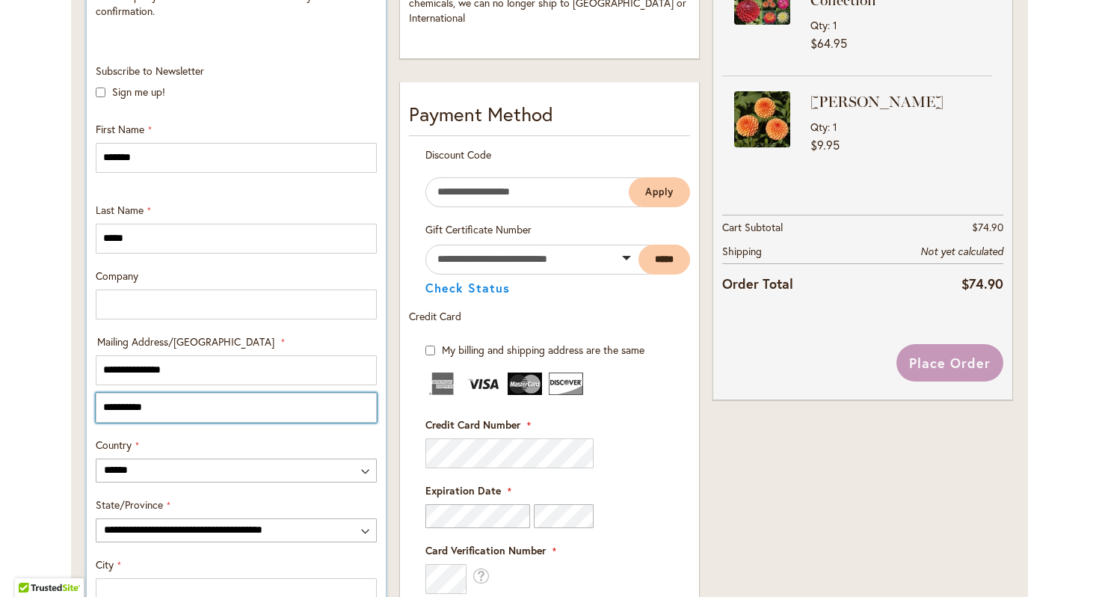
type input "**********"
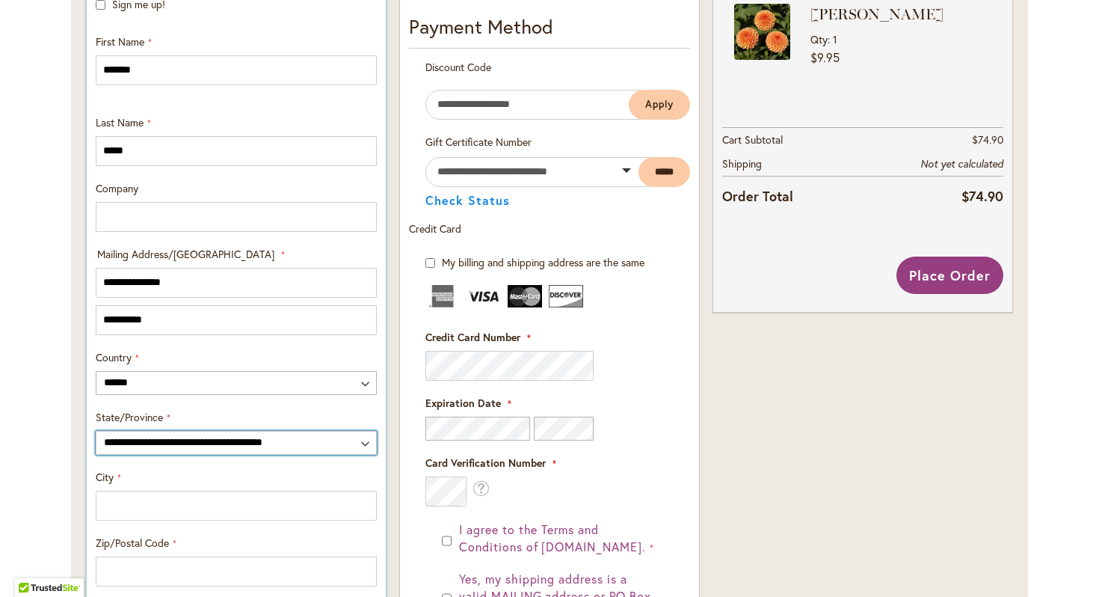
scroll to position [547, 0]
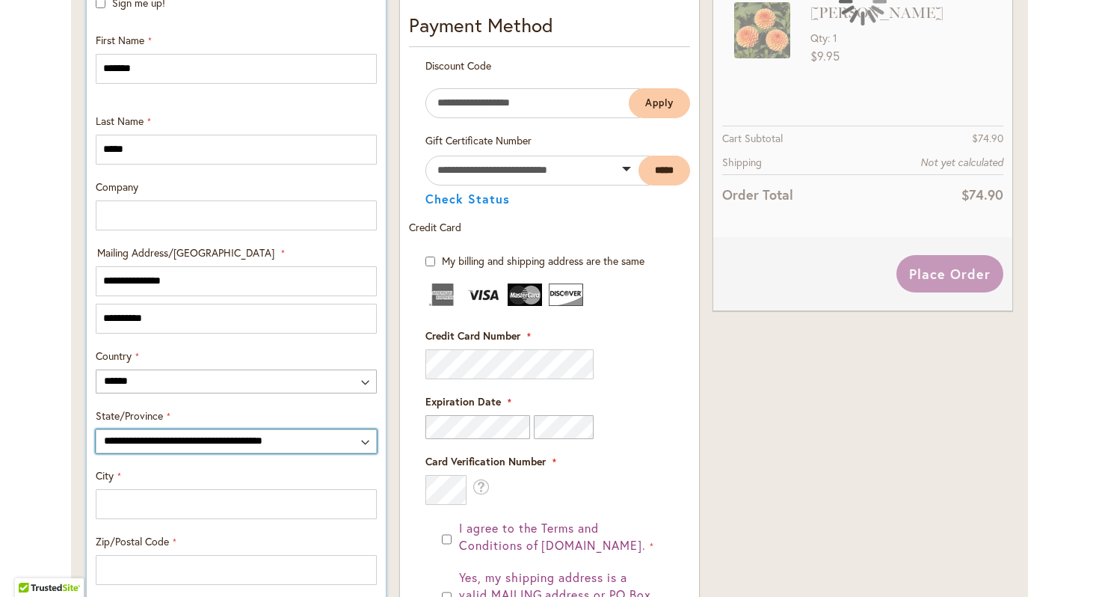
select select "*"
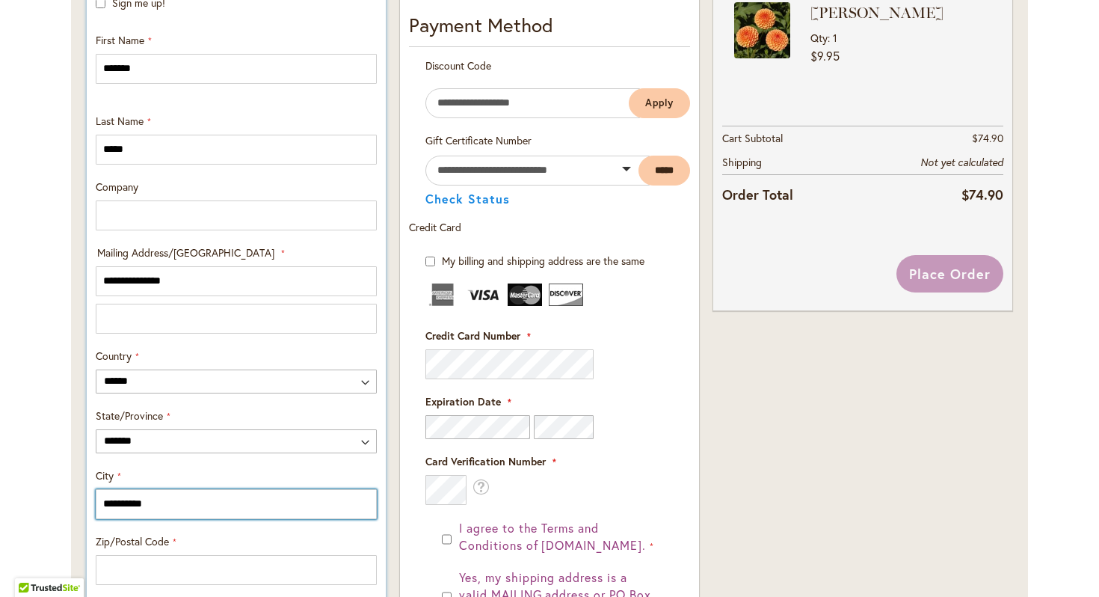
type input "**********"
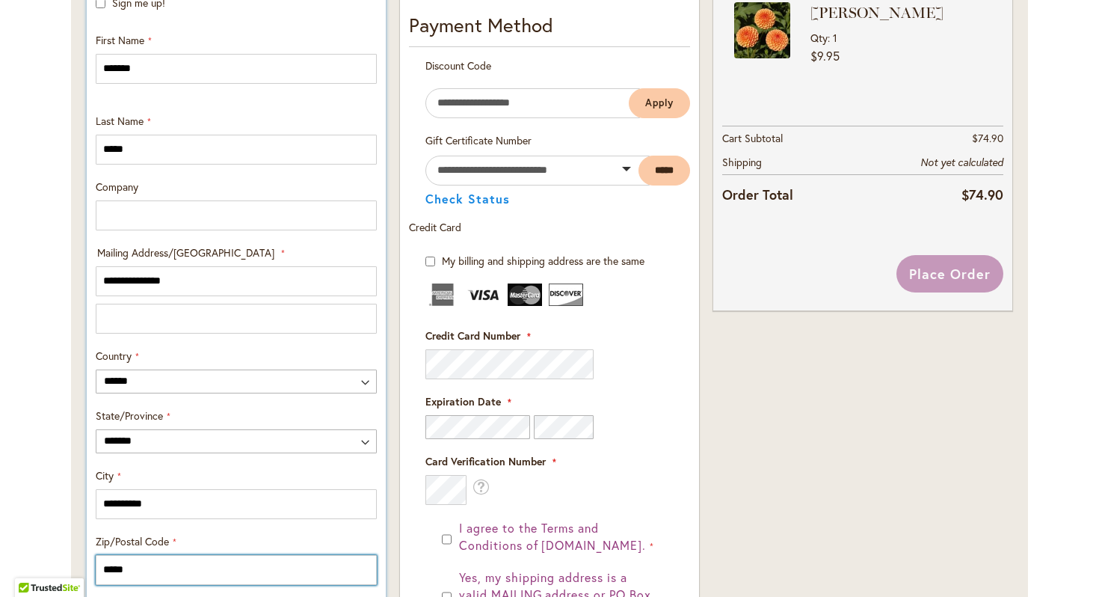
type input "*****"
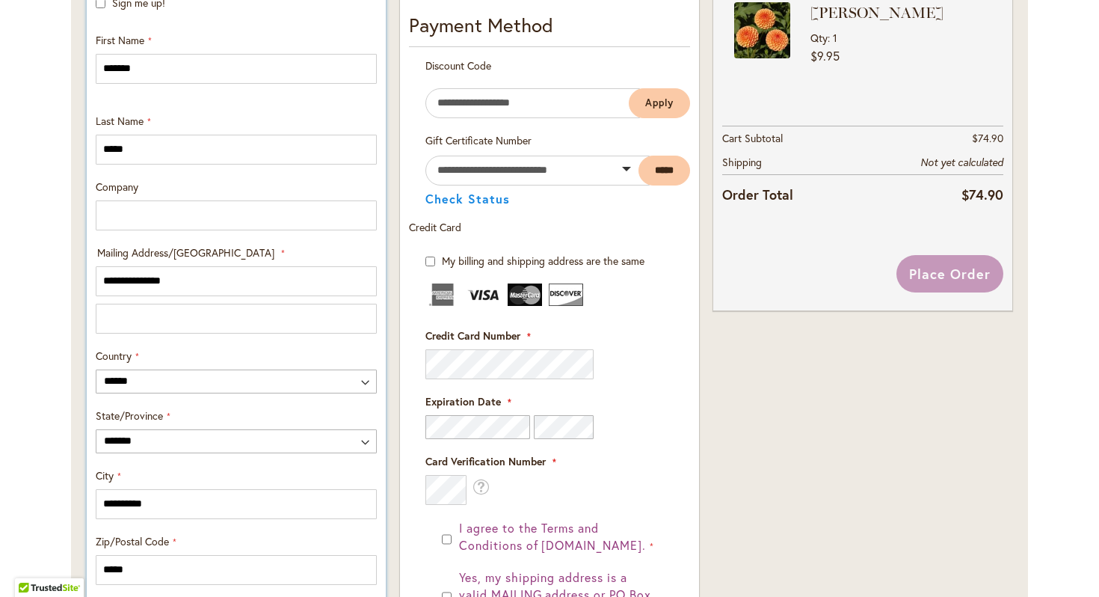
scroll to position [874, 0]
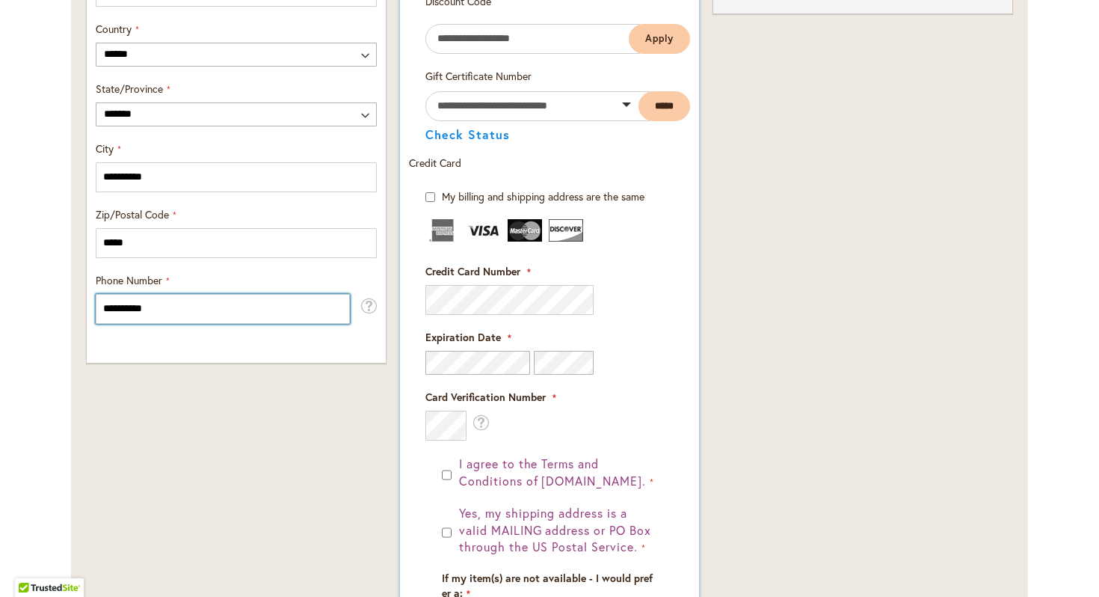
type input "**********"
click at [502, 304] on fieldset "Payment Information Payment Method Discount Code Enter discount code Apply Gift…" at bounding box center [549, 333] width 281 height 772
click at [519, 298] on fieldset "Payment Information Payment Method Discount Code Enter discount code Apply Gift…" at bounding box center [549, 333] width 281 height 772
click at [584, 300] on body "Please wait... Skip to Accessibility Information The store will not work correc…" at bounding box center [549, 298] width 1099 height 597
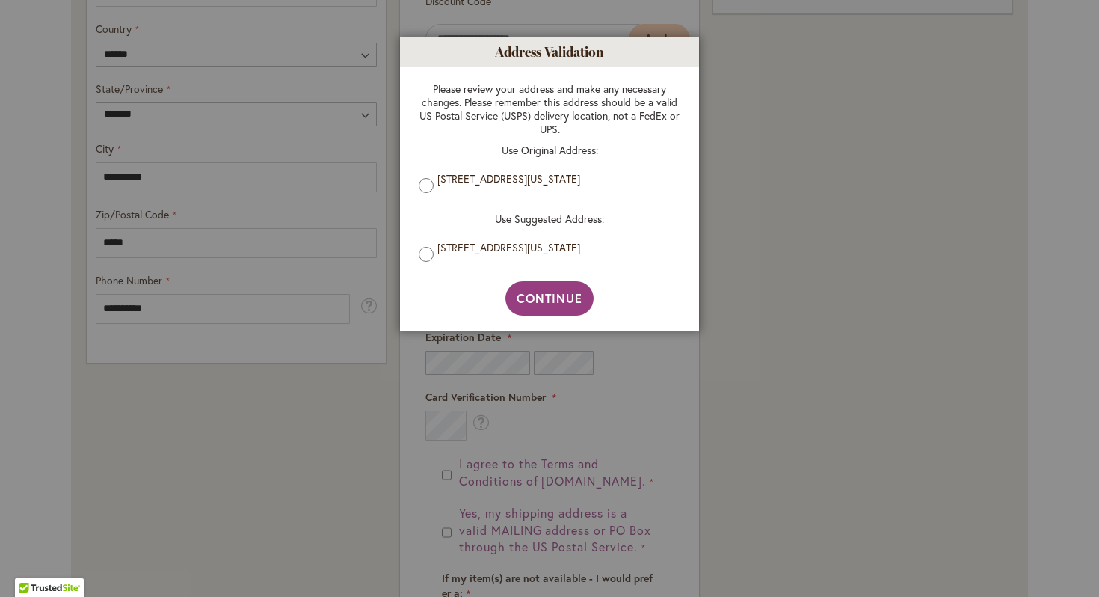
click at [489, 179] on label "3900 11th Ave S, Birmingham, Alabama, 35222, United States" at bounding box center [556, 178] width 236 height 13
click at [520, 254] on label "3900 11TH AVE S, BIRMINGHAM, Alabama, 35222-4210, United States" at bounding box center [556, 247] width 236 height 13
click at [553, 302] on span "Continue" at bounding box center [550, 298] width 67 height 16
type input "**********"
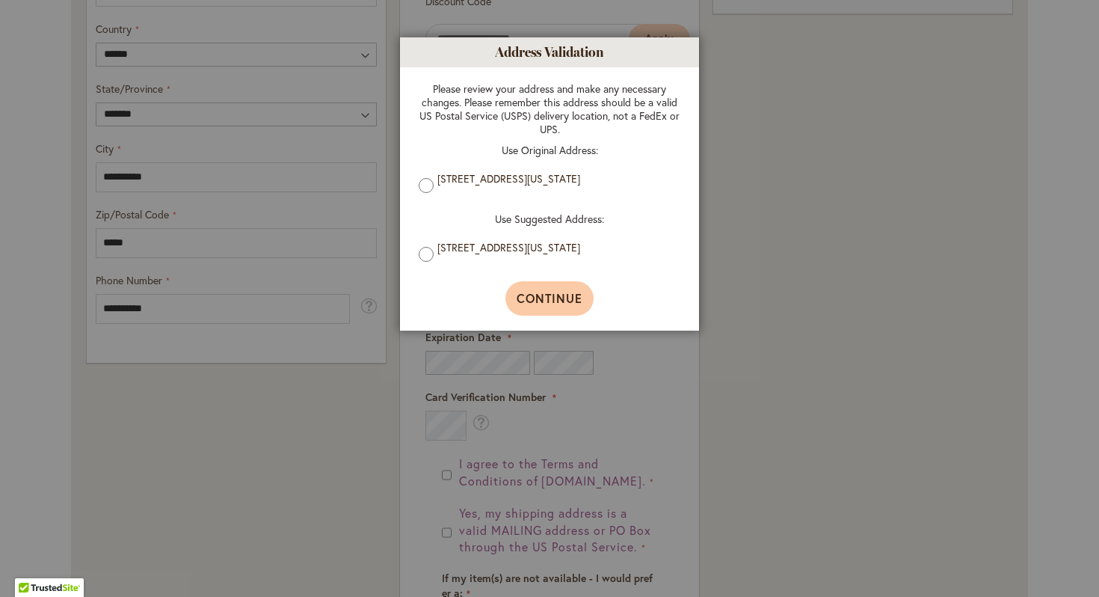
type input "**********"
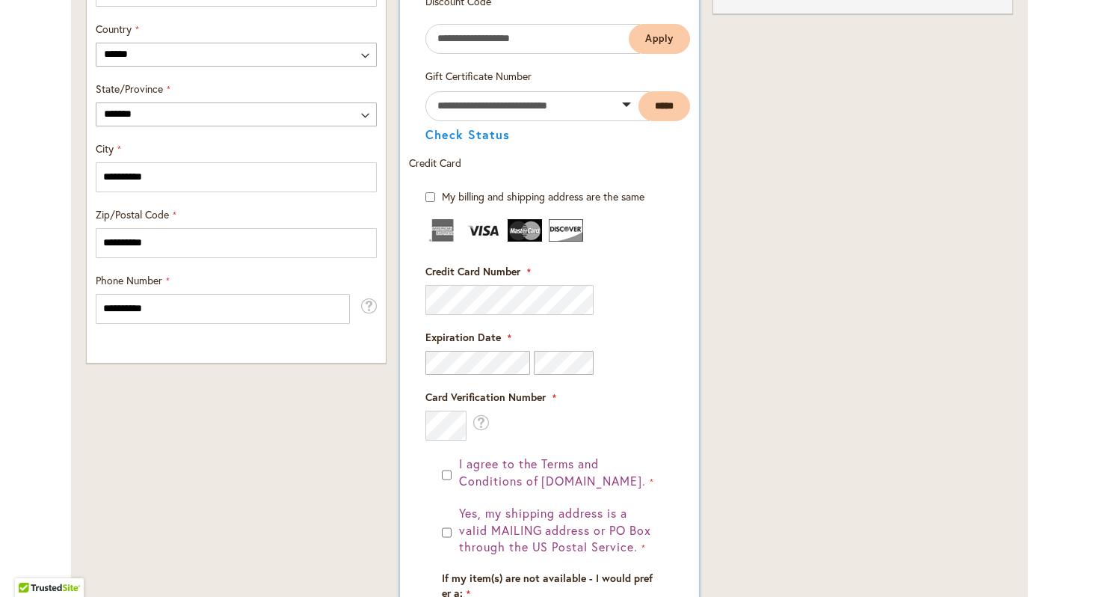
click at [481, 300] on fieldset "Payment Information Payment Method Discount Code Enter discount code Apply Gift…" at bounding box center [549, 333] width 281 height 772
click at [585, 304] on span at bounding box center [586, 300] width 12 height 12
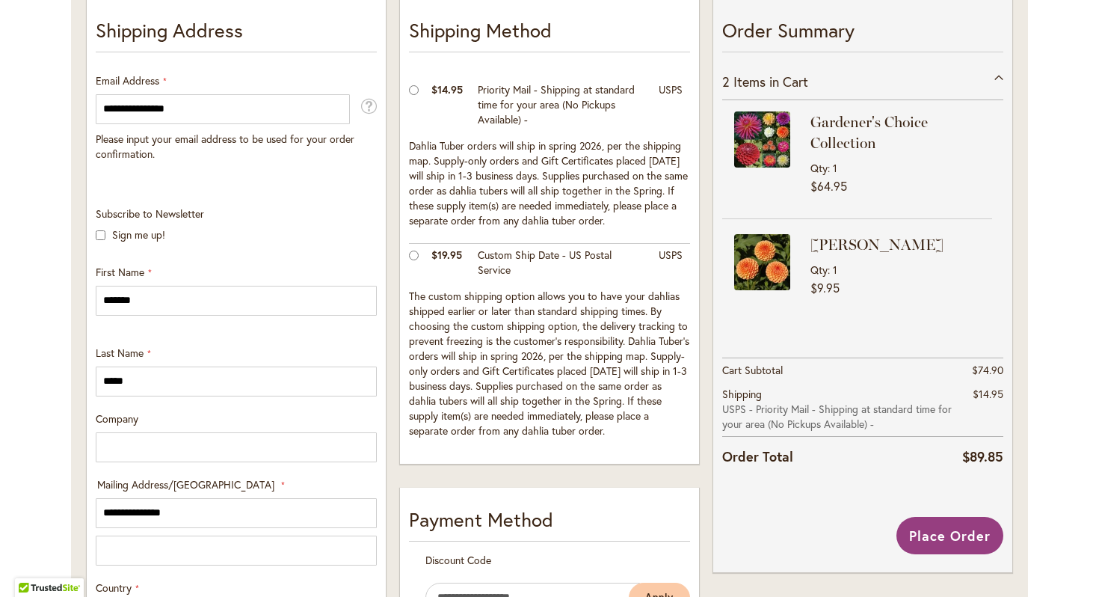
scroll to position [336, 0]
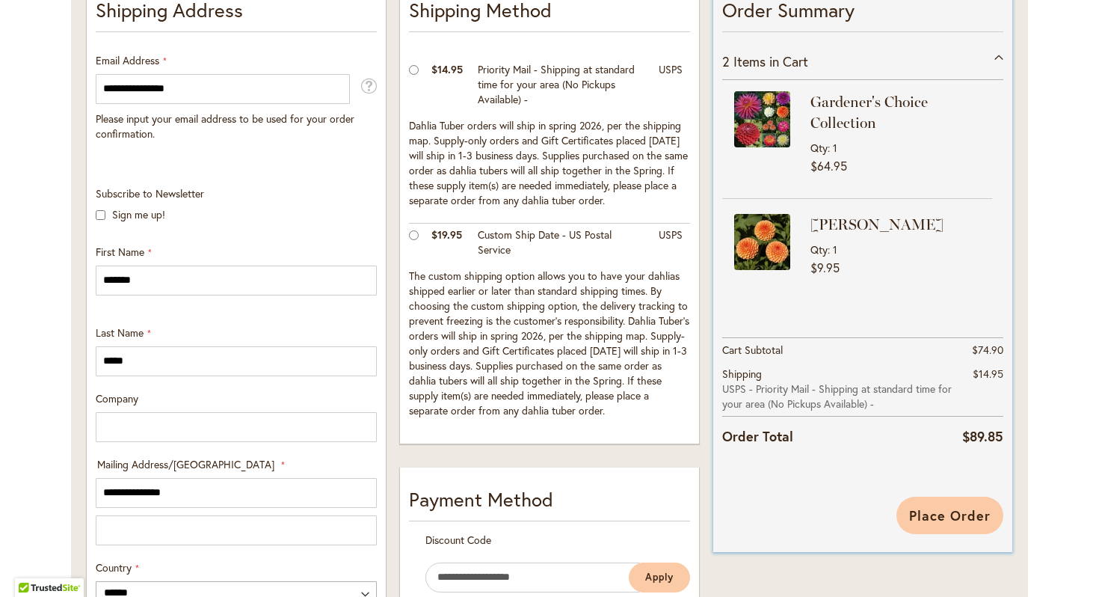
click at [948, 506] on span "Place Order" at bounding box center [950, 515] width 82 height 18
